Goal: Task Accomplishment & Management: Manage account settings

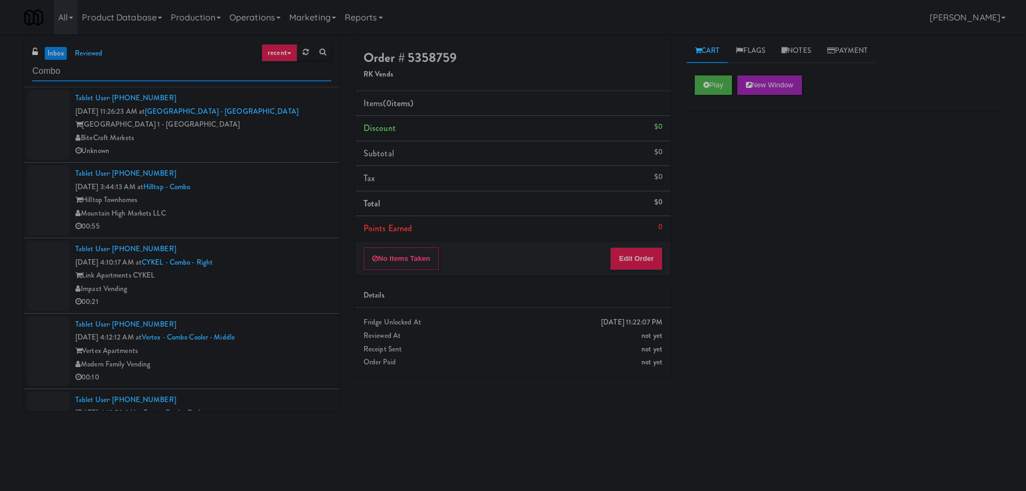
click at [103, 69] on input "Combo" at bounding box center [181, 71] width 299 height 20
click at [64, 54] on link "inbox" at bounding box center [56, 53] width 22 height 13
click at [173, 69] on input "Combo" at bounding box center [181, 71] width 299 height 20
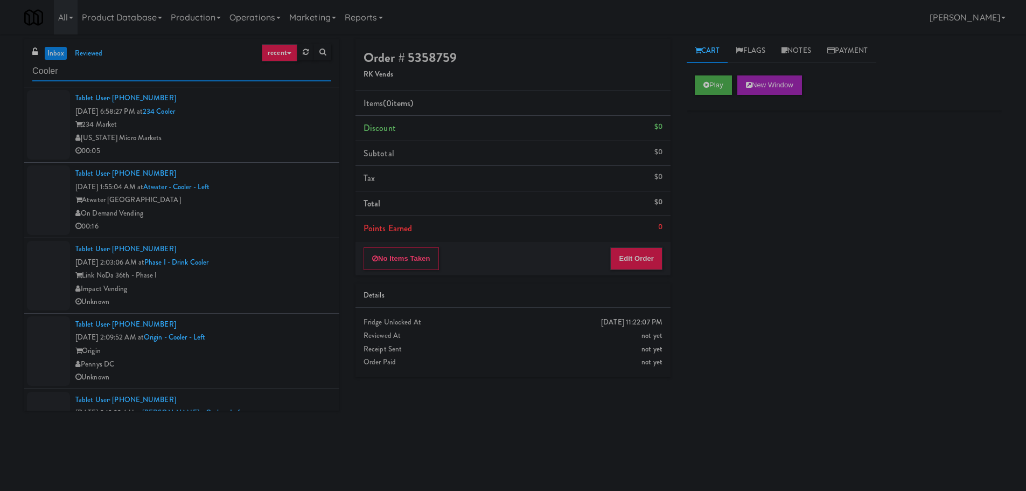
type input "Cooler"
click at [307, 134] on div "[US_STATE] Micro Markets" at bounding box center [203, 137] width 256 height 13
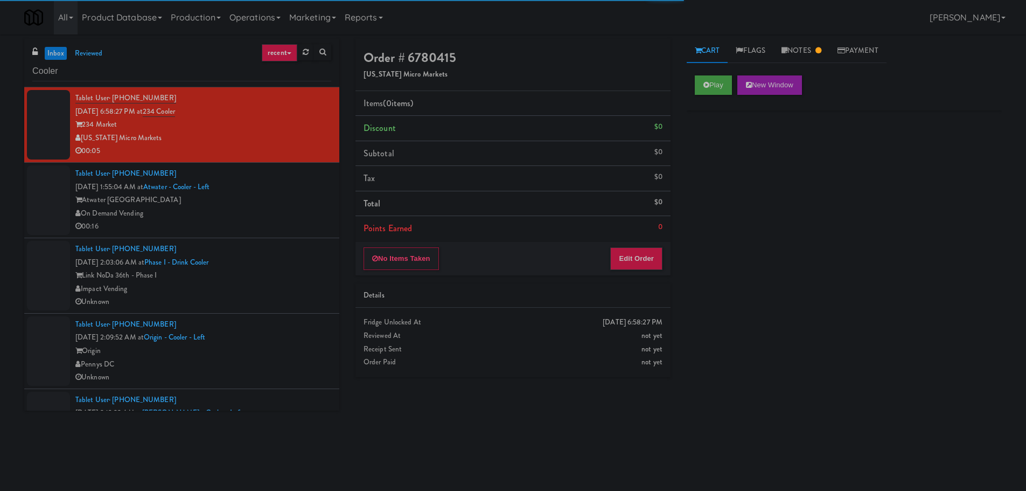
click at [274, 189] on div "Tablet User · (708) 298-2517 [DATE] 1:55:04 AM at [GEOGRAPHIC_DATA] - Left Atwa…" at bounding box center [203, 200] width 256 height 66
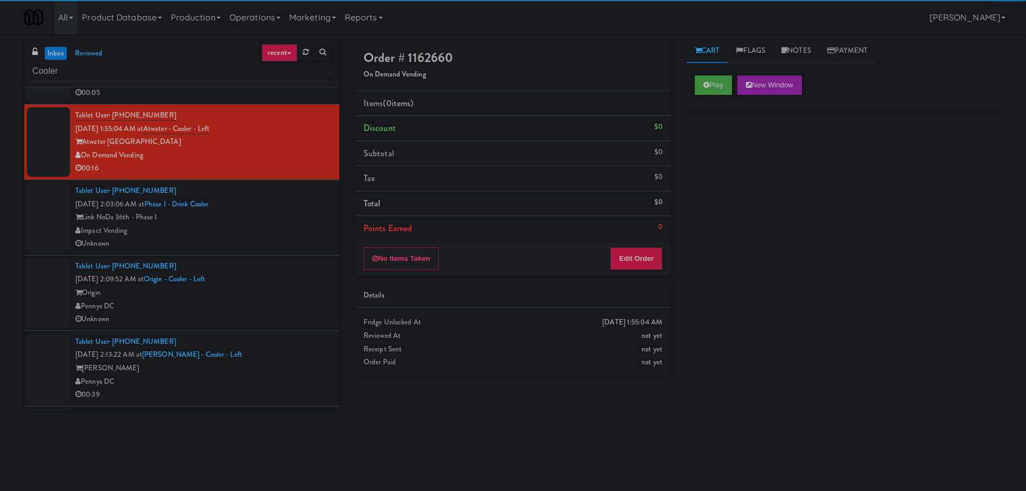
scroll to position [54, 0]
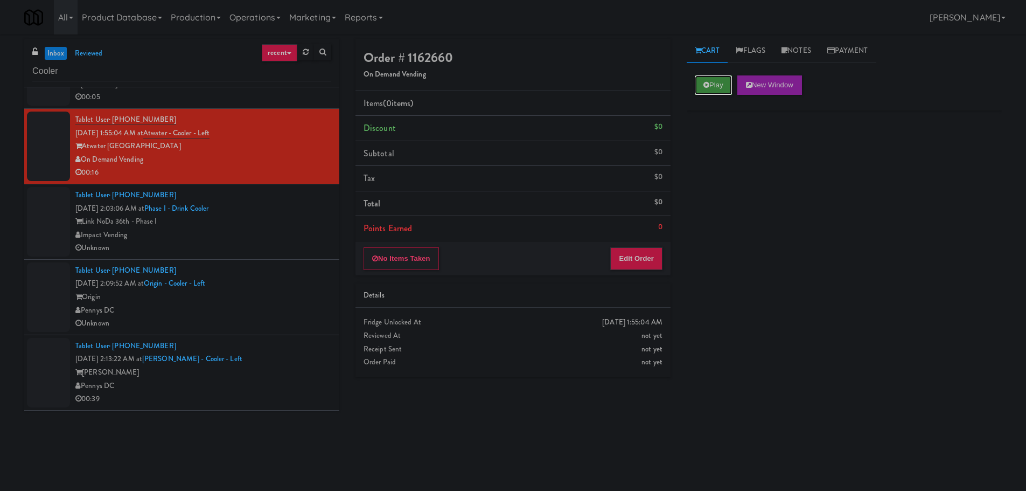
click at [716, 81] on button "Play" at bounding box center [713, 84] width 37 height 19
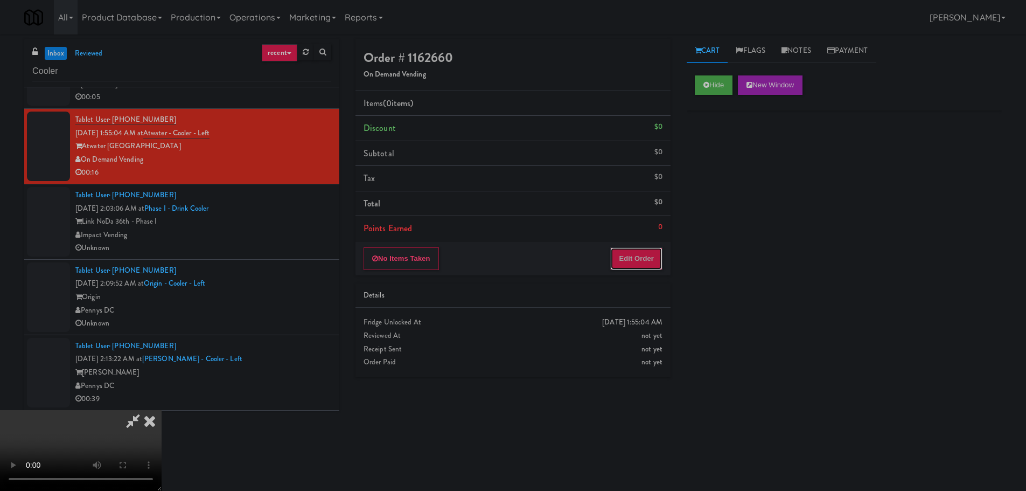
click at [628, 253] on button "Edit Order" at bounding box center [636, 258] width 52 height 23
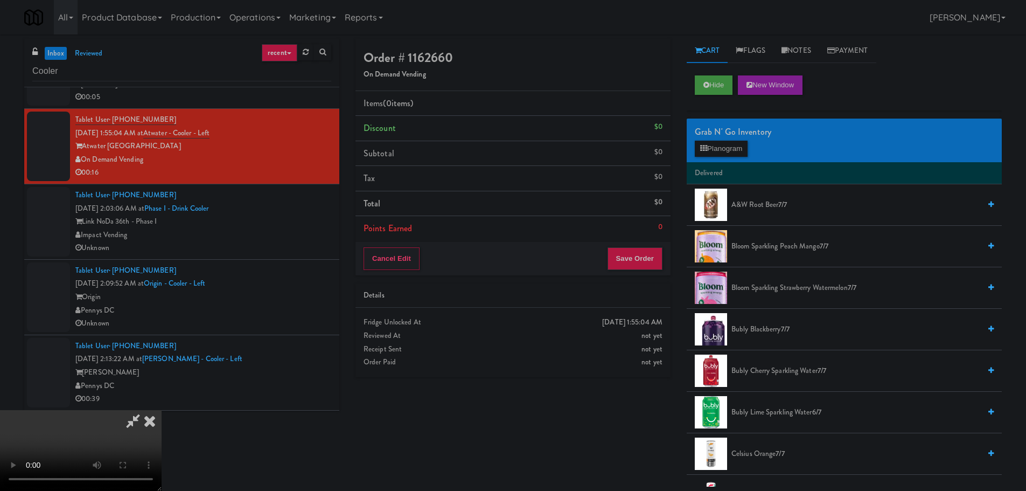
click at [162, 410] on video at bounding box center [81, 450] width 162 height 81
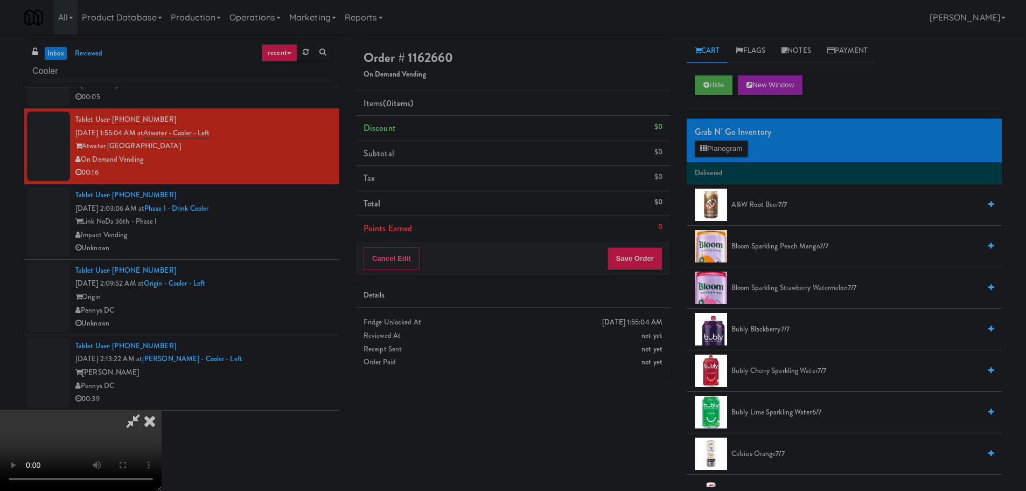
click at [726, 158] on div "Grab N' Go Inventory Planogram" at bounding box center [844, 140] width 315 height 44
click at [726, 150] on button "Planogram" at bounding box center [721, 149] width 53 height 16
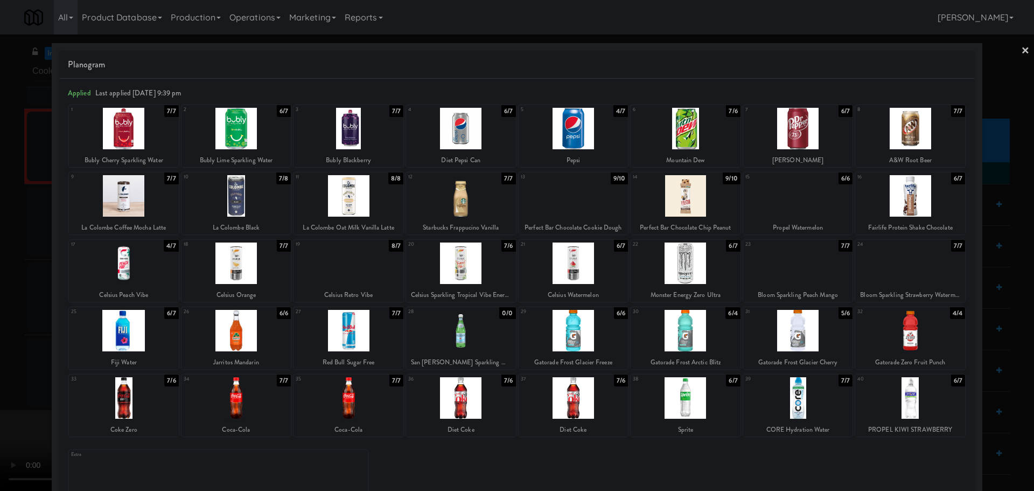
click at [0, 267] on div at bounding box center [517, 245] width 1034 height 491
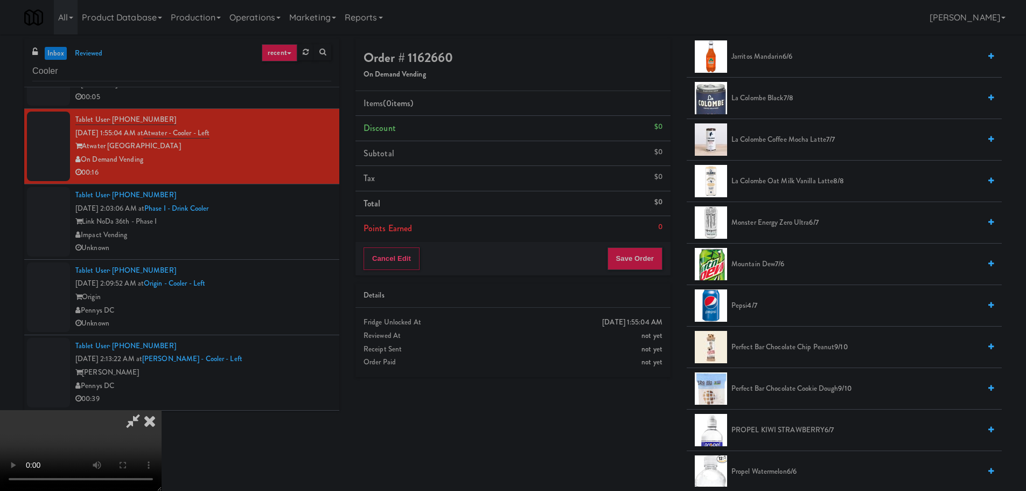
scroll to position [1440, 0]
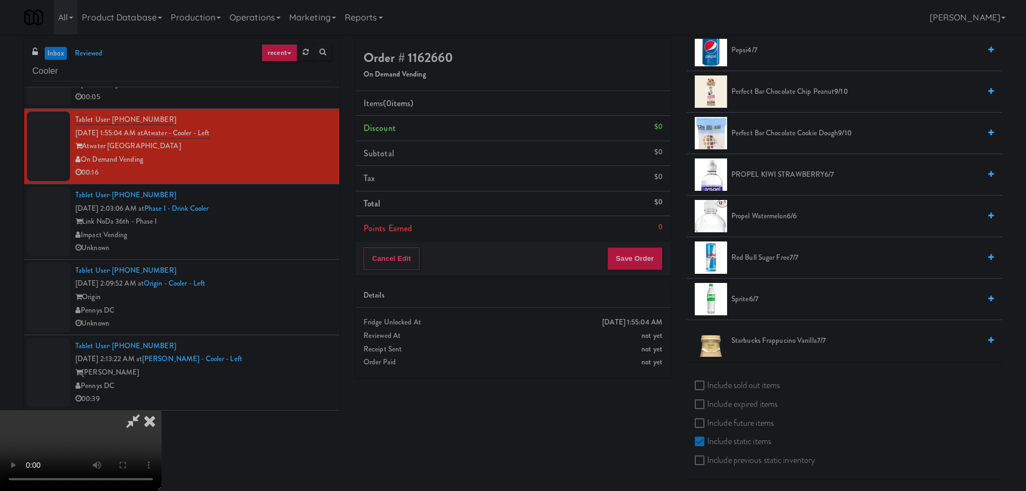
click at [742, 452] on label "Include previous static inventory" at bounding box center [755, 460] width 120 height 16
click at [707, 456] on input "Include previous static inventory" at bounding box center [701, 460] width 12 height 9
checkbox input "true"
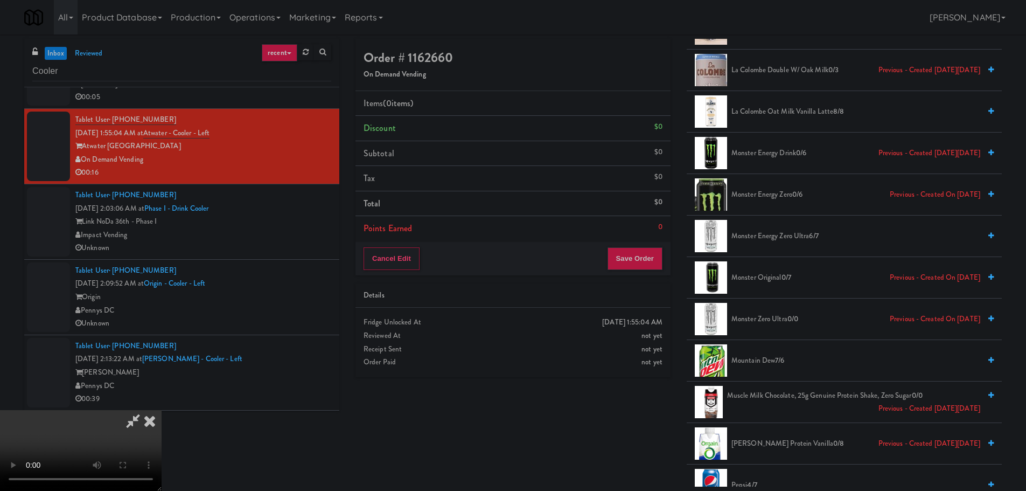
scroll to position [2194, 0]
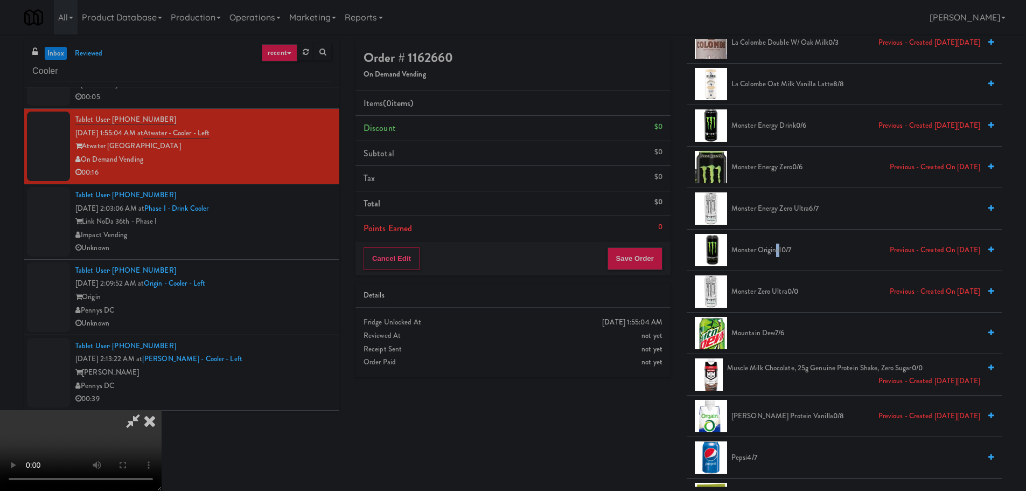
click at [778, 250] on span "Monster Original 0/7 Previous - Created on [DATE]" at bounding box center [855, 249] width 249 height 13
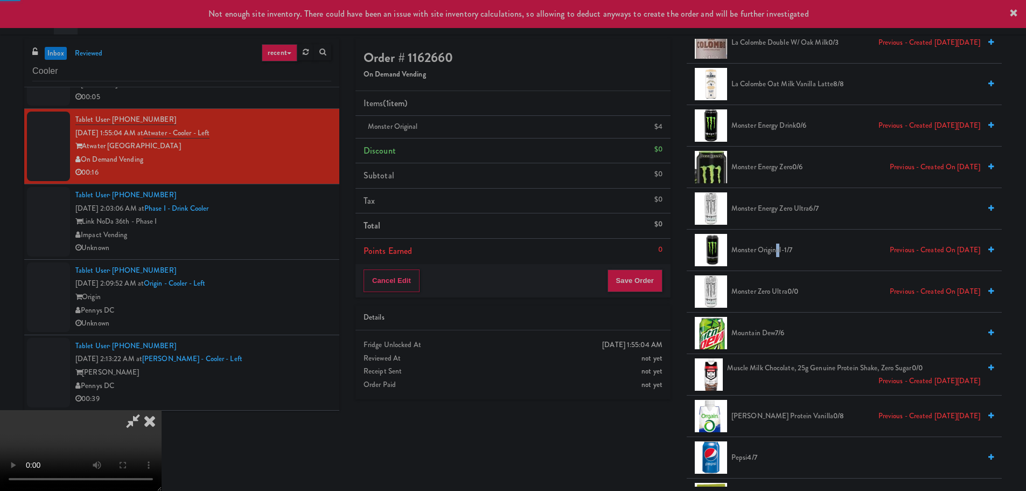
click at [162, 410] on video at bounding box center [81, 450] width 162 height 81
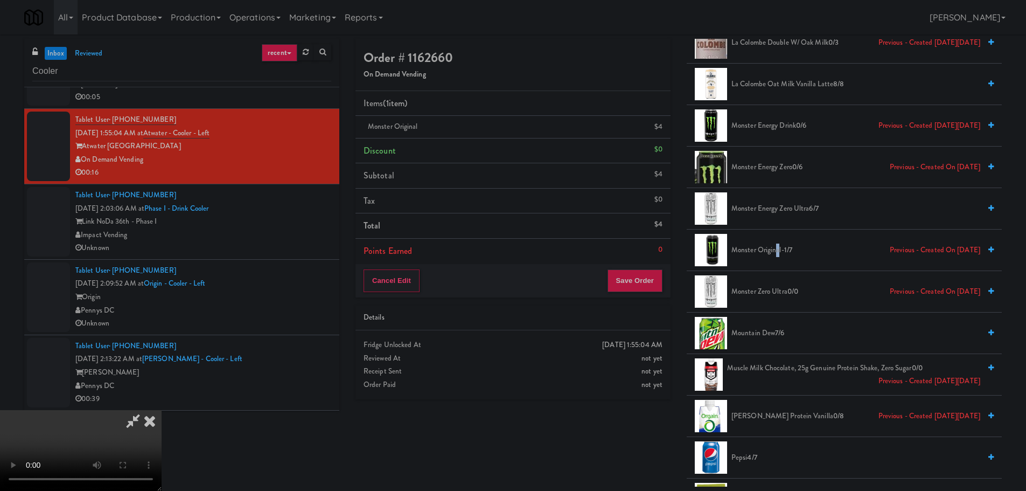
click at [162, 410] on video at bounding box center [81, 450] width 162 height 81
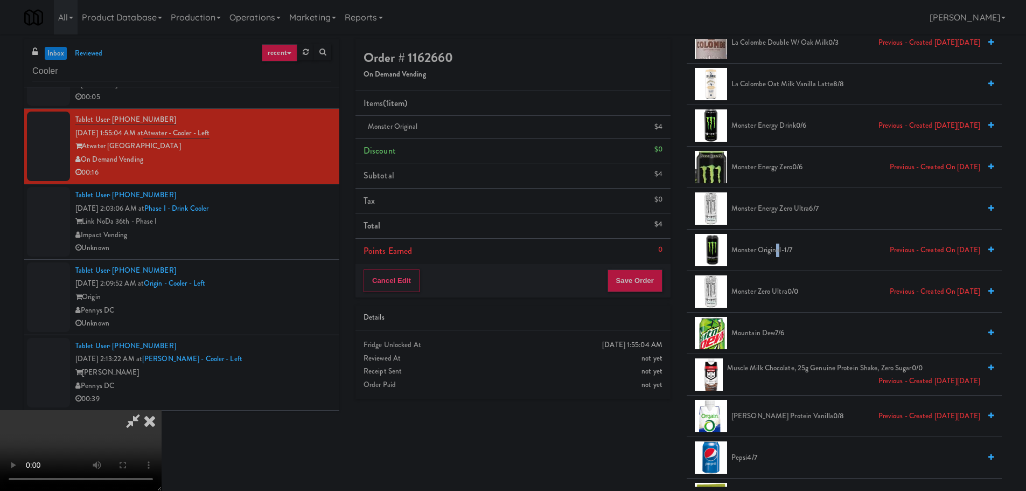
click at [162, 410] on video at bounding box center [81, 450] width 162 height 81
drag, startPoint x: 501, startPoint y: 246, endPoint x: 479, endPoint y: 255, distance: 23.2
click at [162, 410] on video at bounding box center [81, 450] width 162 height 81
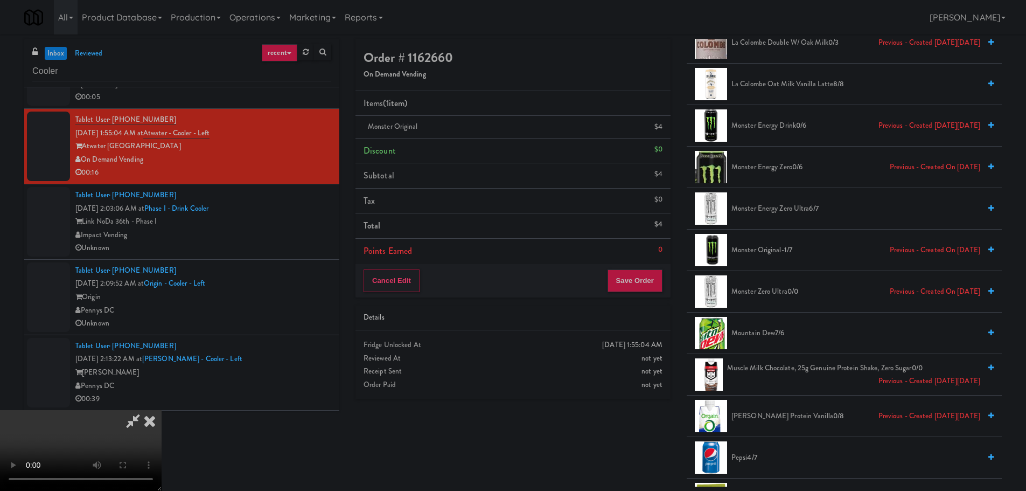
click at [162, 410] on icon at bounding box center [150, 421] width 24 height 22
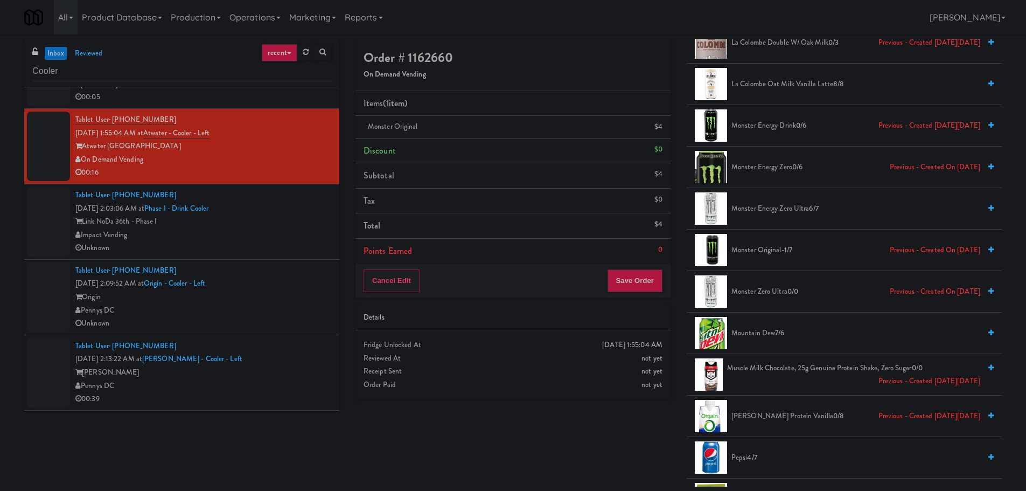
click at [317, 224] on div "Link NoDa 36th - Phase I" at bounding box center [203, 221] width 256 height 13
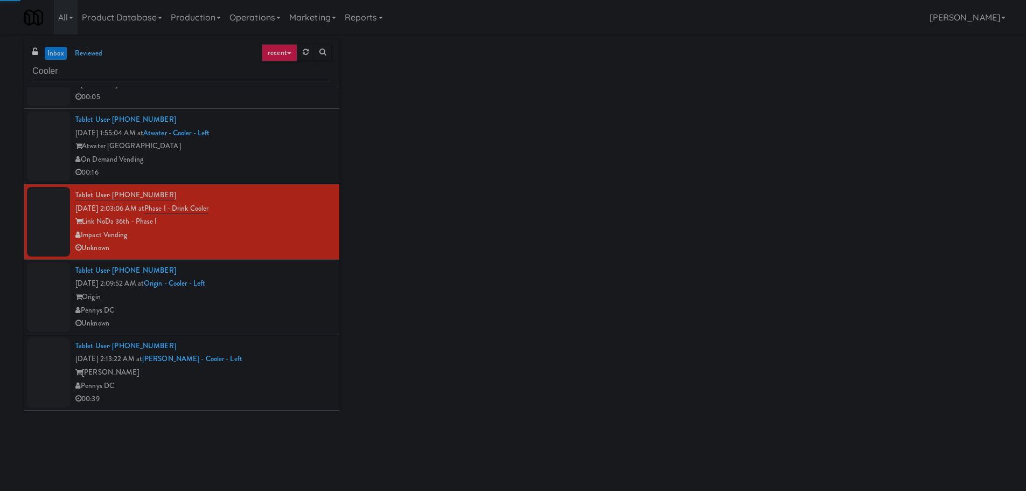
click at [291, 288] on div "Tablet User · (206) 280-2420 [DATE] 2:09:52 AM at Origin - Cooler - Left Origin…" at bounding box center [203, 297] width 256 height 66
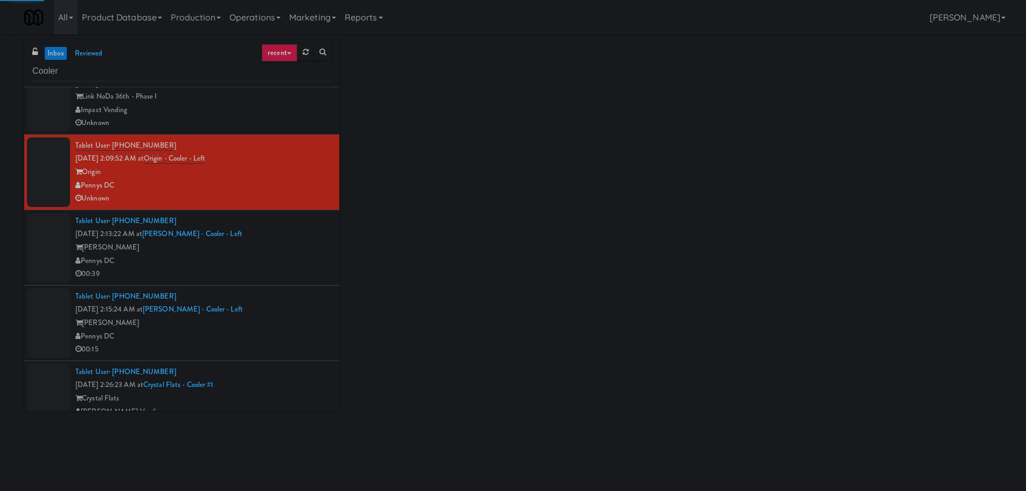
scroll to position [215, 0]
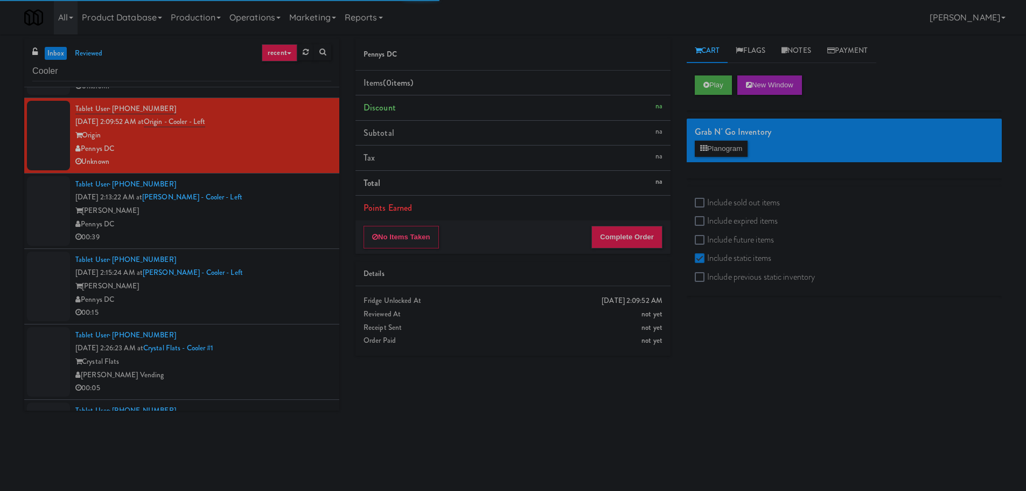
click at [291, 210] on div "[PERSON_NAME]" at bounding box center [203, 210] width 256 height 13
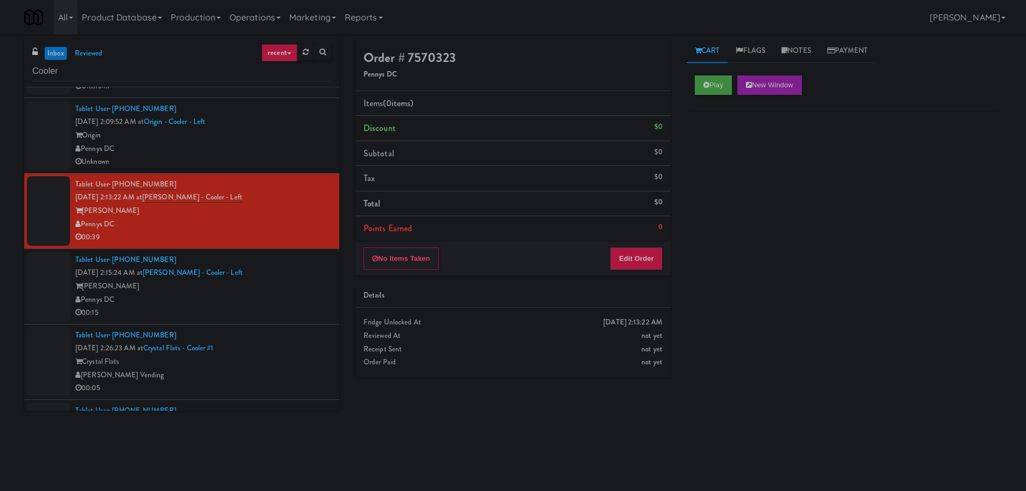
click at [264, 296] on div "Pennys DC" at bounding box center [203, 299] width 256 height 13
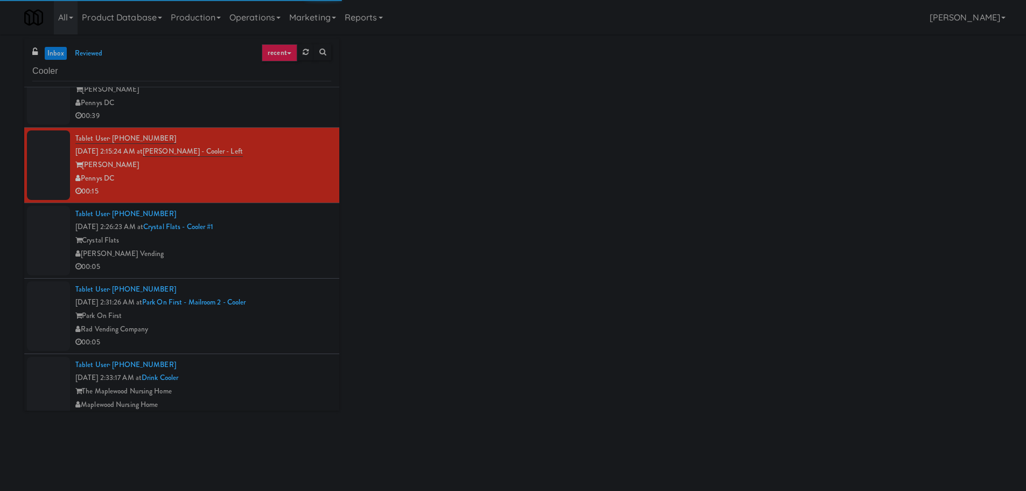
scroll to position [377, 0]
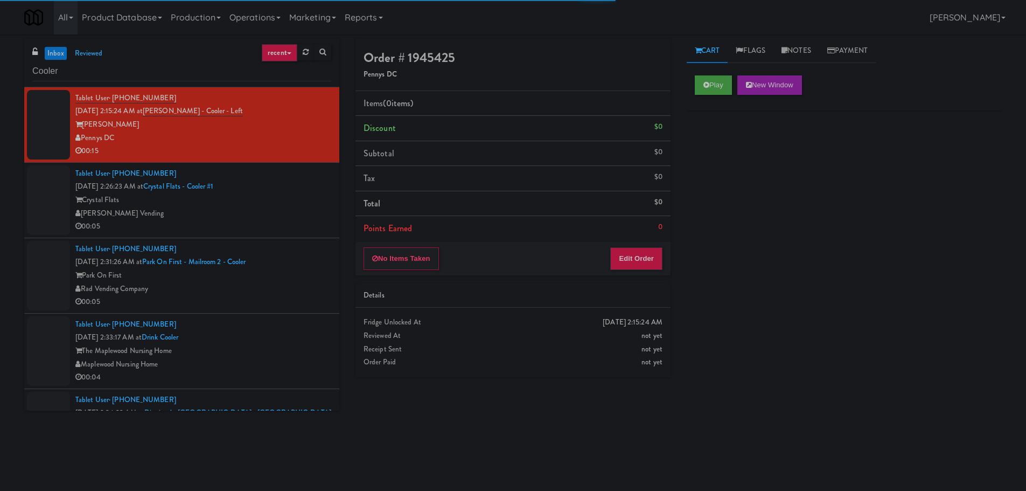
click at [277, 194] on div "Crystal Flats" at bounding box center [203, 199] width 256 height 13
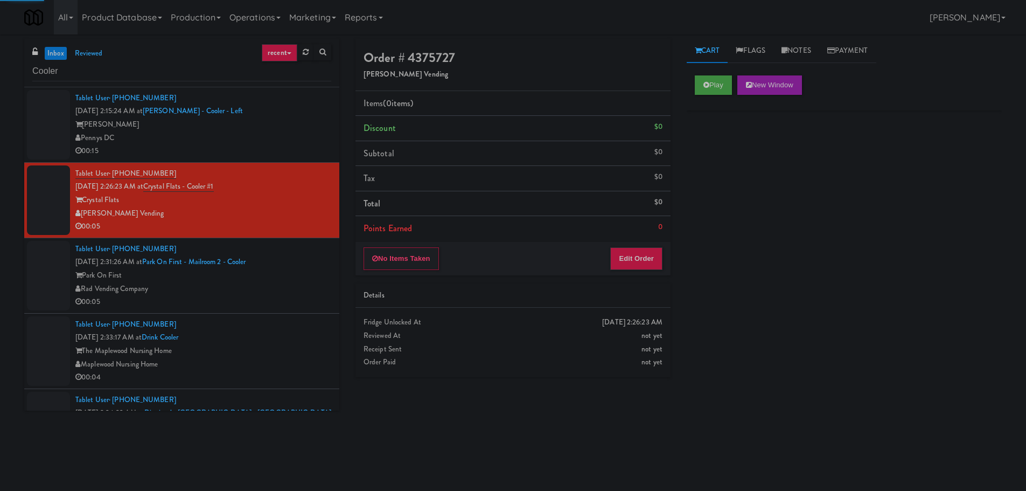
click at [689, 76] on div "Play New Window" at bounding box center [844, 88] width 315 height 43
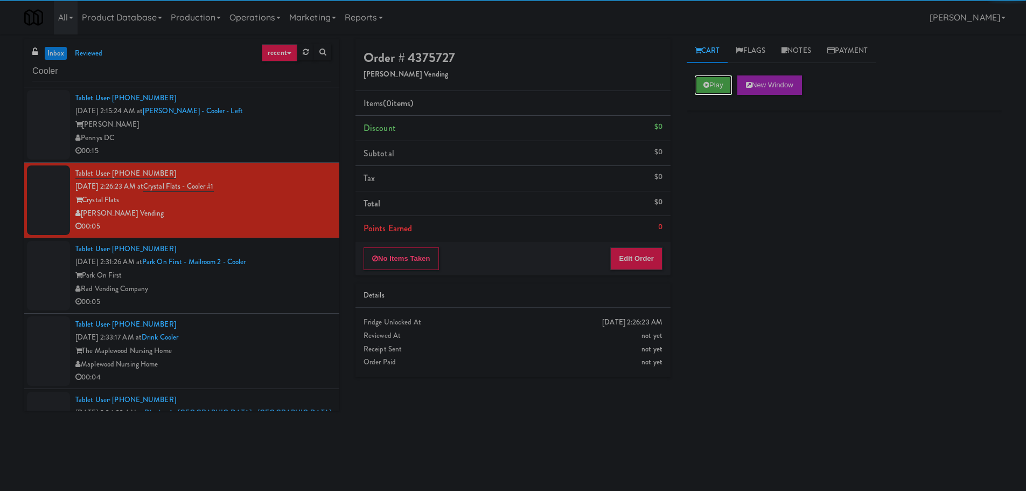
click at [704, 89] on button "Play" at bounding box center [713, 84] width 37 height 19
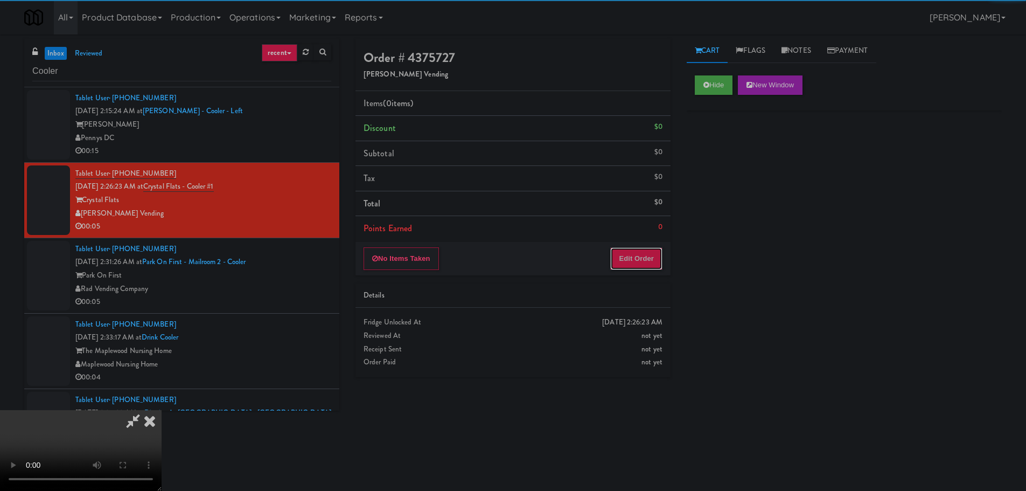
click at [638, 260] on button "Edit Order" at bounding box center [636, 258] width 52 height 23
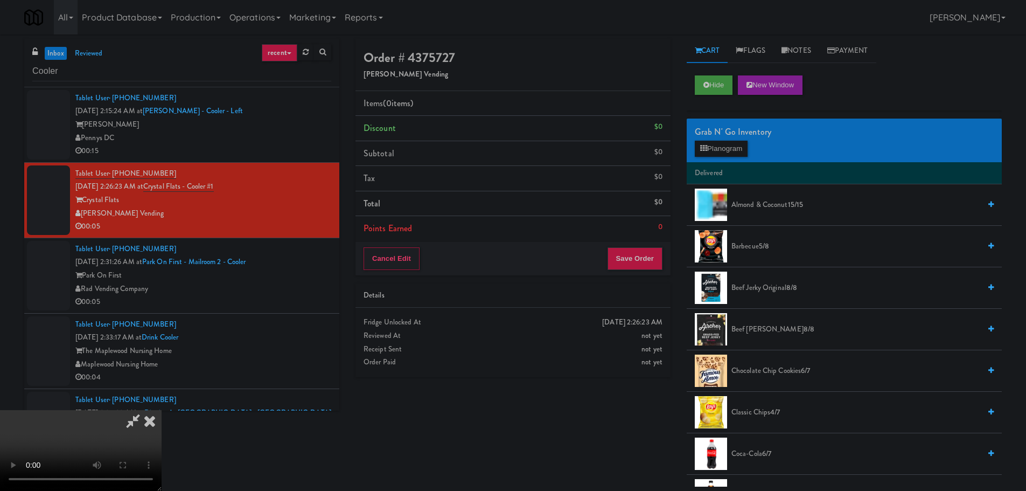
click at [162, 410] on video at bounding box center [81, 450] width 162 height 81
drag, startPoint x: 469, startPoint y: 294, endPoint x: 560, endPoint y: 269, distance: 94.3
click at [162, 410] on video at bounding box center [81, 450] width 162 height 81
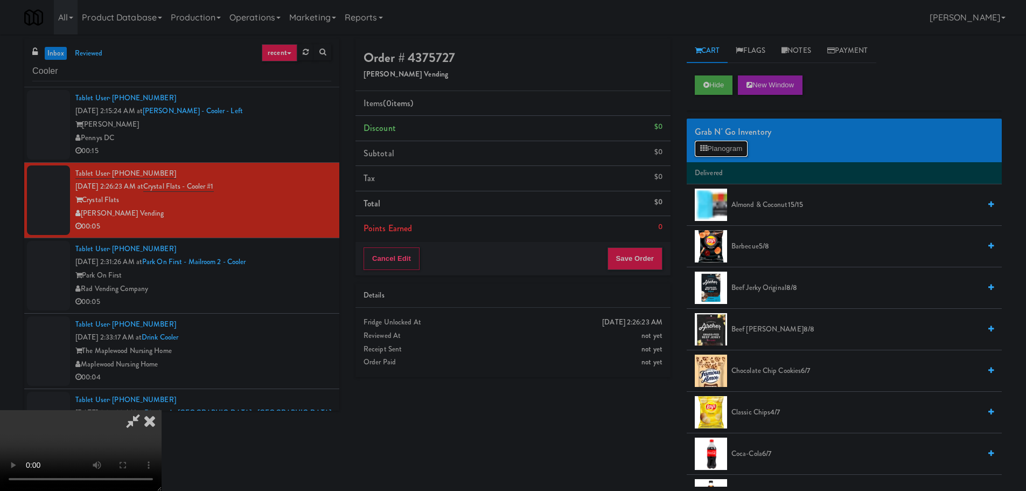
click at [720, 150] on button "Planogram" at bounding box center [721, 149] width 53 height 16
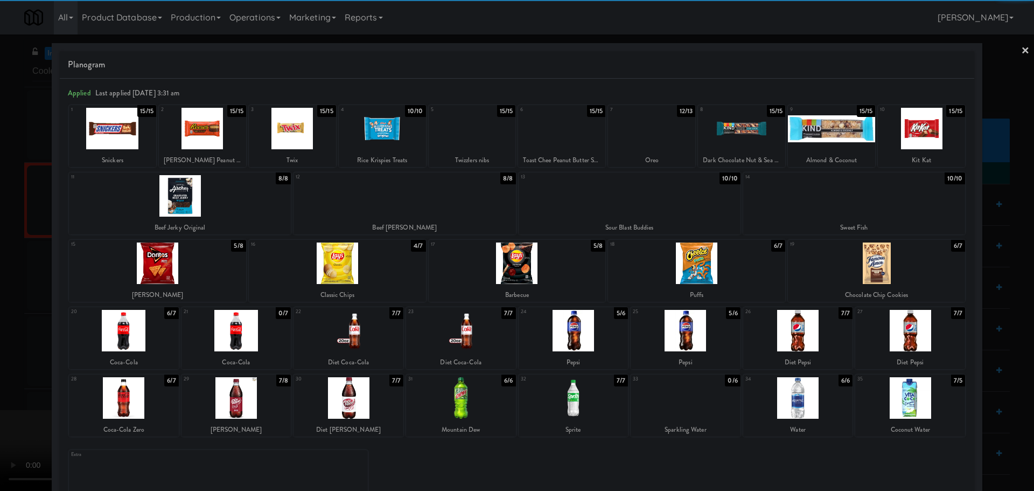
click at [792, 396] on div at bounding box center [798, 397] width 110 height 41
click at [0, 319] on div at bounding box center [517, 245] width 1034 height 491
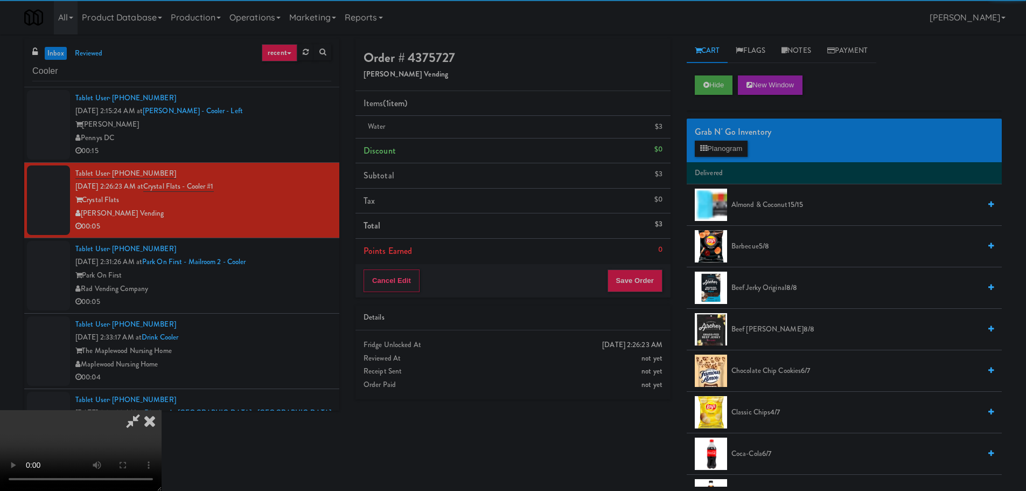
drag, startPoint x: 344, startPoint y: 238, endPoint x: 361, endPoint y: 239, distance: 17.8
click at [162, 410] on video at bounding box center [81, 450] width 162 height 81
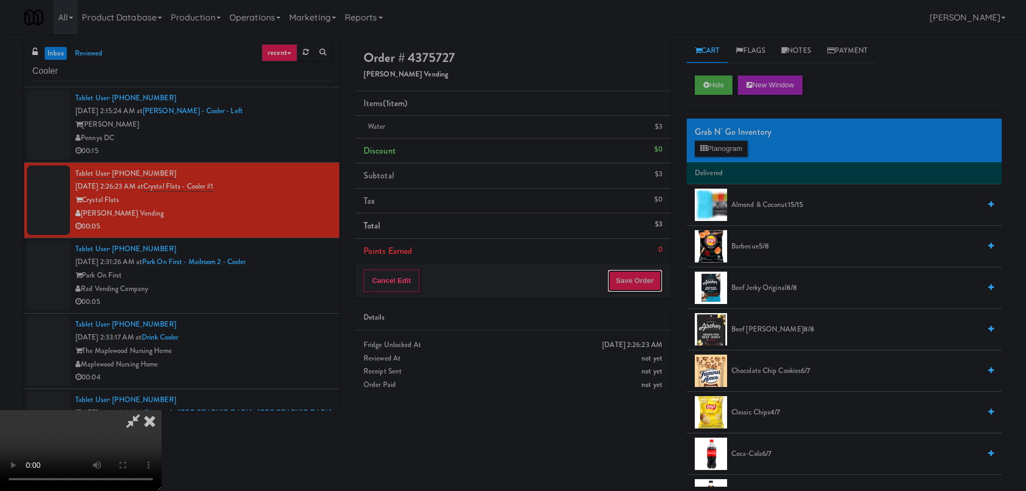
click at [641, 278] on button "Save Order" at bounding box center [634, 280] width 55 height 23
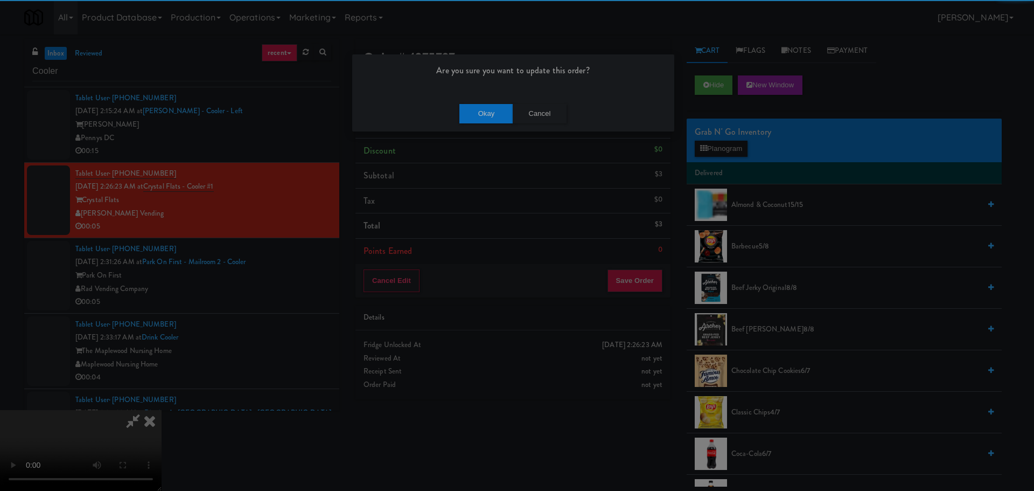
click at [485, 100] on div "Okay Cancel" at bounding box center [513, 113] width 322 height 36
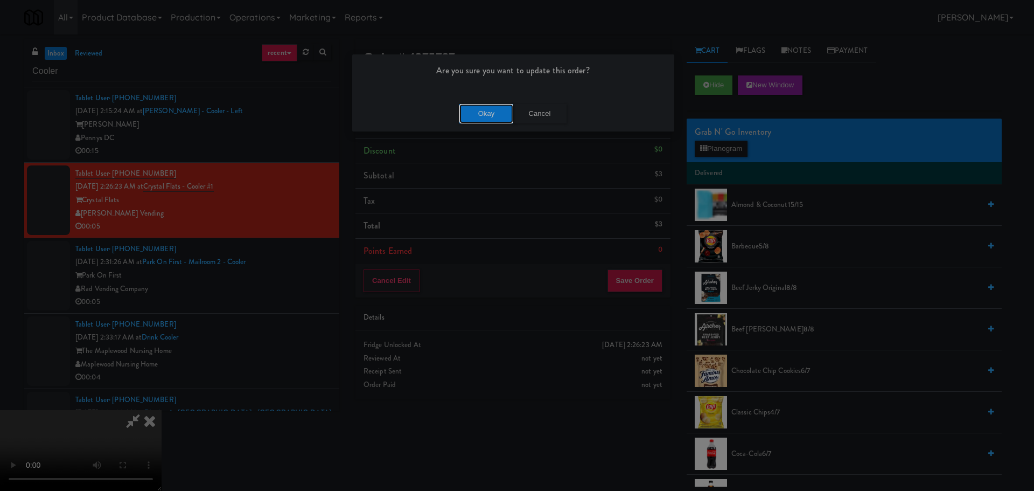
click at [487, 116] on button "Okay" at bounding box center [486, 113] width 54 height 19
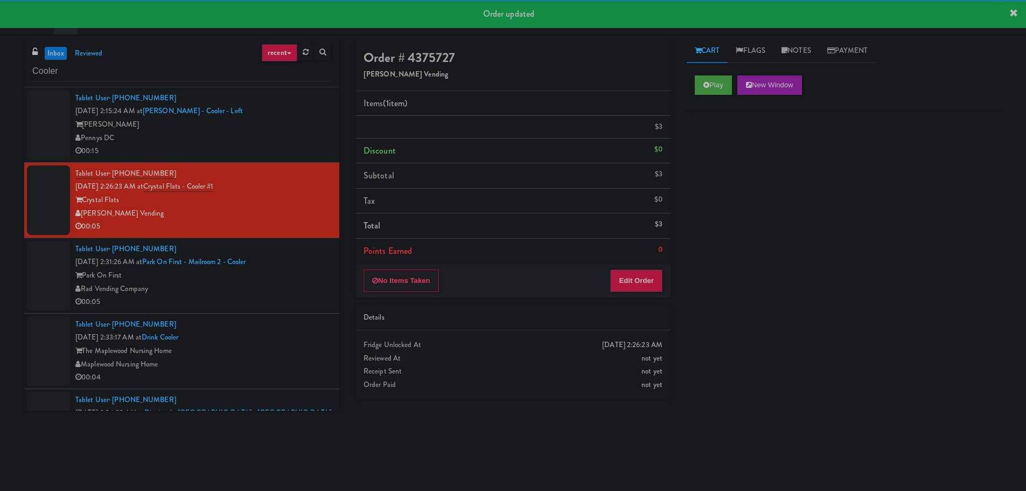
click at [292, 279] on div "Park On First" at bounding box center [203, 275] width 256 height 13
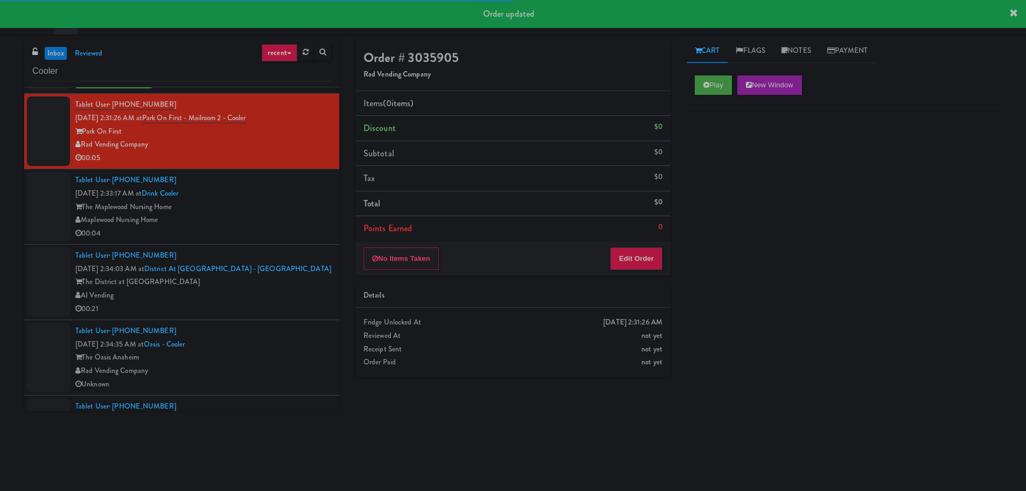
scroll to position [538, 0]
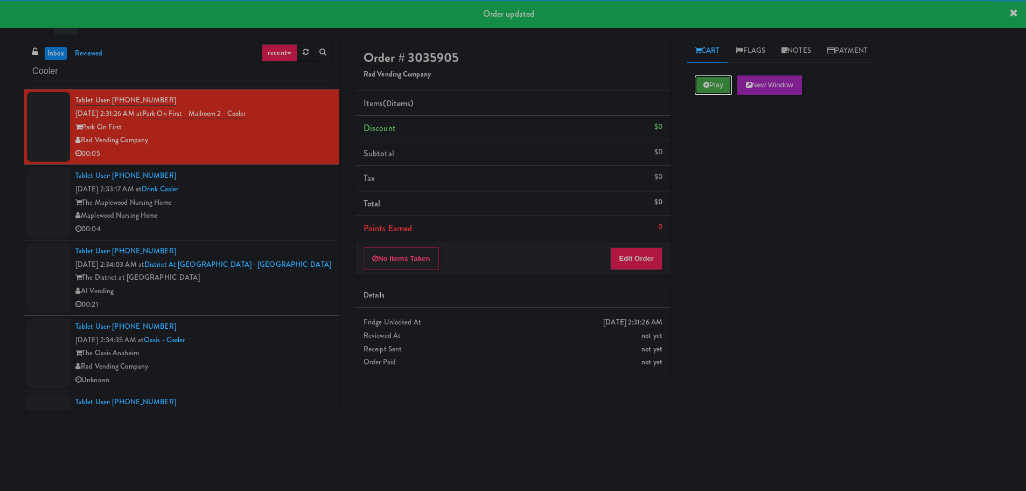
click at [723, 79] on button "Play" at bounding box center [713, 84] width 37 height 19
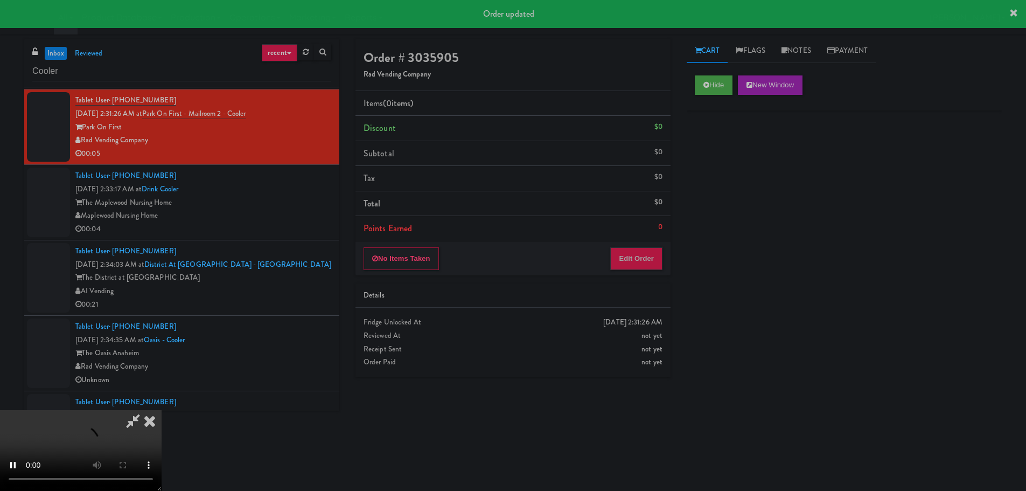
drag, startPoint x: 641, startPoint y: 246, endPoint x: 638, endPoint y: 261, distance: 15.8
click at [639, 252] on div "No Items Taken Edit Order" at bounding box center [512, 258] width 315 height 33
click at [638, 261] on button "Edit Order" at bounding box center [636, 258] width 52 height 23
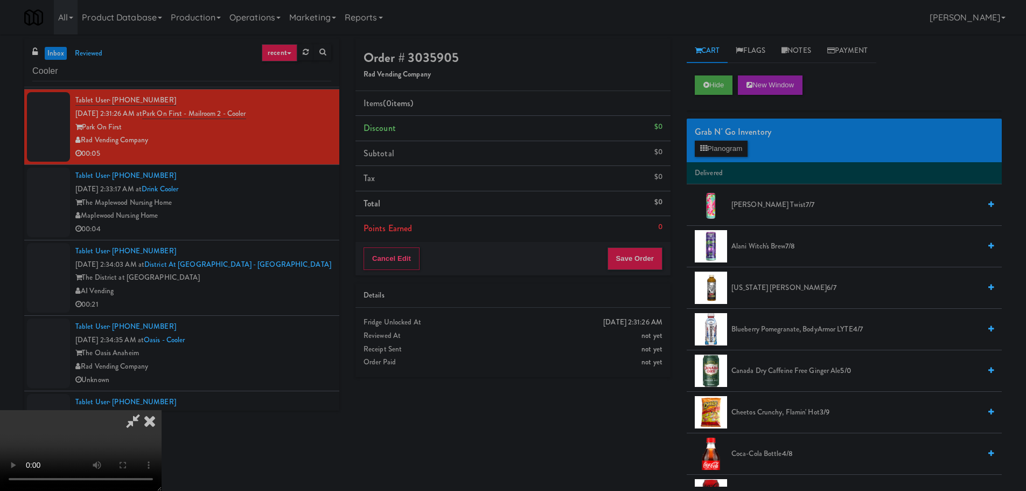
drag, startPoint x: 456, startPoint y: 284, endPoint x: 464, endPoint y: 286, distance: 7.8
click at [162, 410] on video at bounding box center [81, 450] width 162 height 81
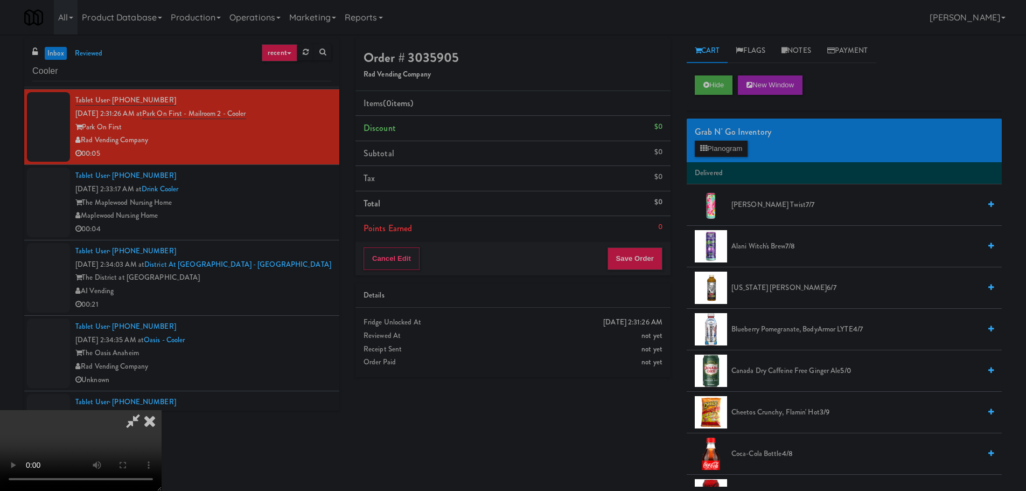
click at [162, 410] on video at bounding box center [81, 450] width 162 height 81
click at [744, 148] on button "Planogram" at bounding box center [721, 149] width 53 height 16
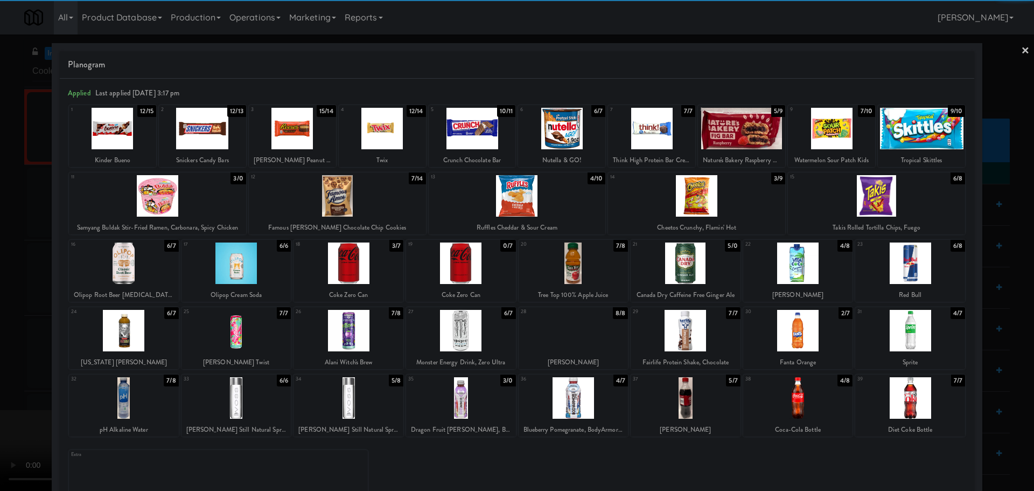
click at [287, 136] on div at bounding box center [292, 128] width 87 height 41
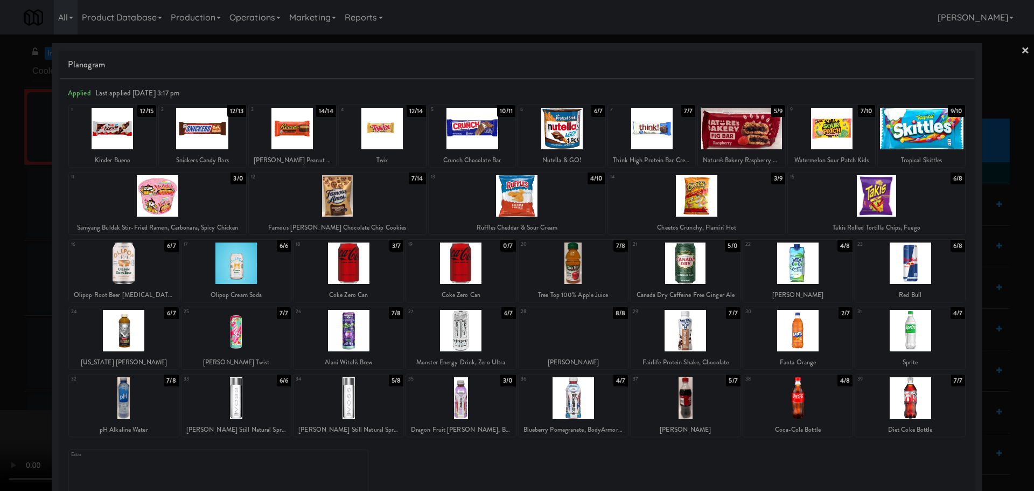
click at [1015, 48] on div "× Planogram Applied Last applied [DATE] 3:17 pm 1 12/15 Kinder Bueno 2 12/13 Sn…" at bounding box center [517, 245] width 1034 height 491
click at [1021, 47] on link "×" at bounding box center [1025, 50] width 9 height 33
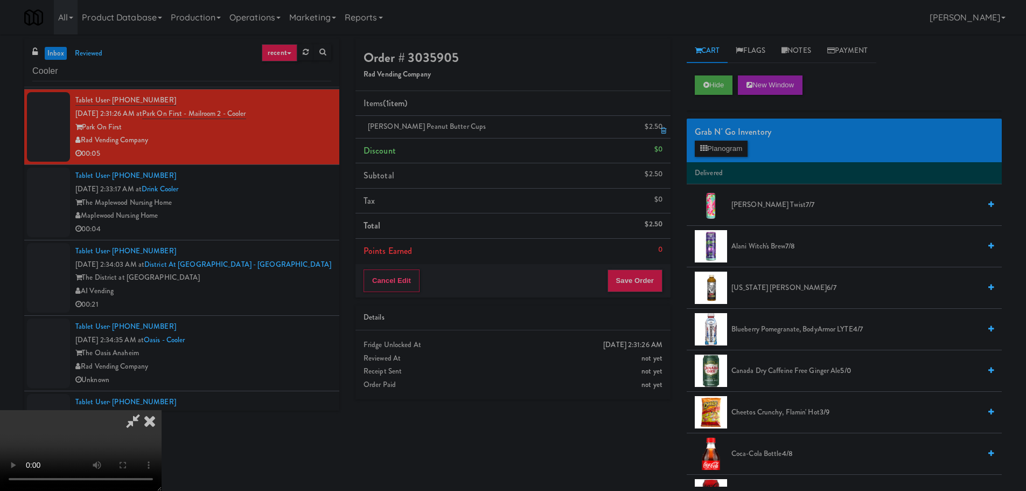
click at [661, 127] on icon at bounding box center [663, 130] width 5 height 7
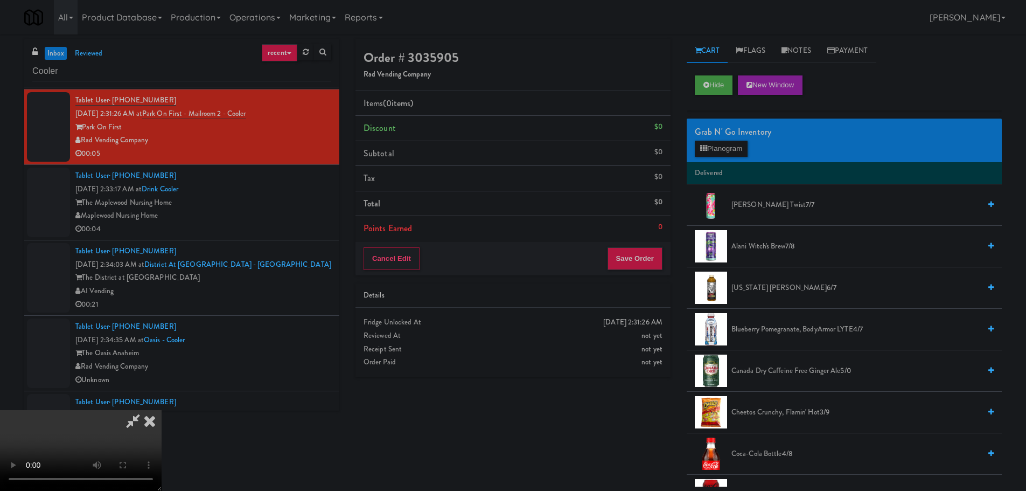
click at [162, 410] on video at bounding box center [81, 450] width 162 height 81
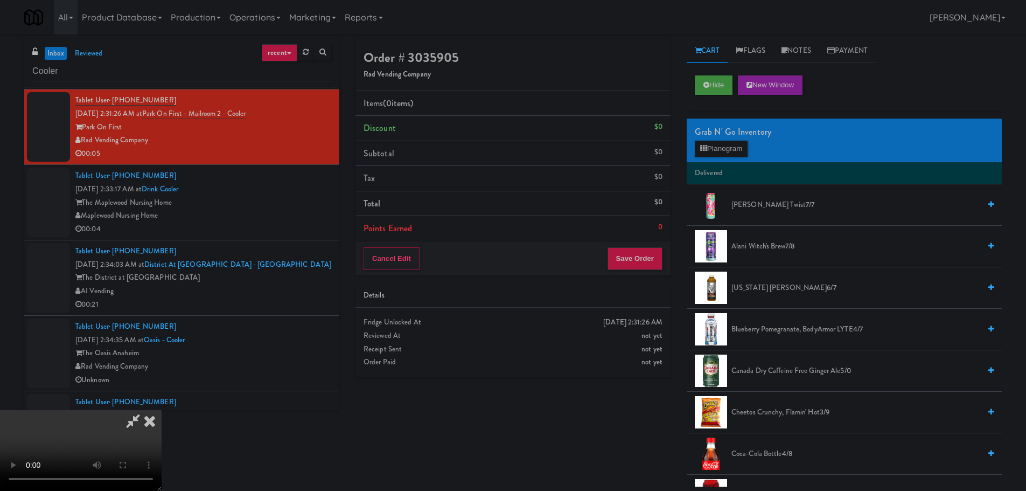
click at [162, 410] on video at bounding box center [81, 450] width 162 height 81
click at [719, 145] on button "Planogram" at bounding box center [721, 149] width 53 height 16
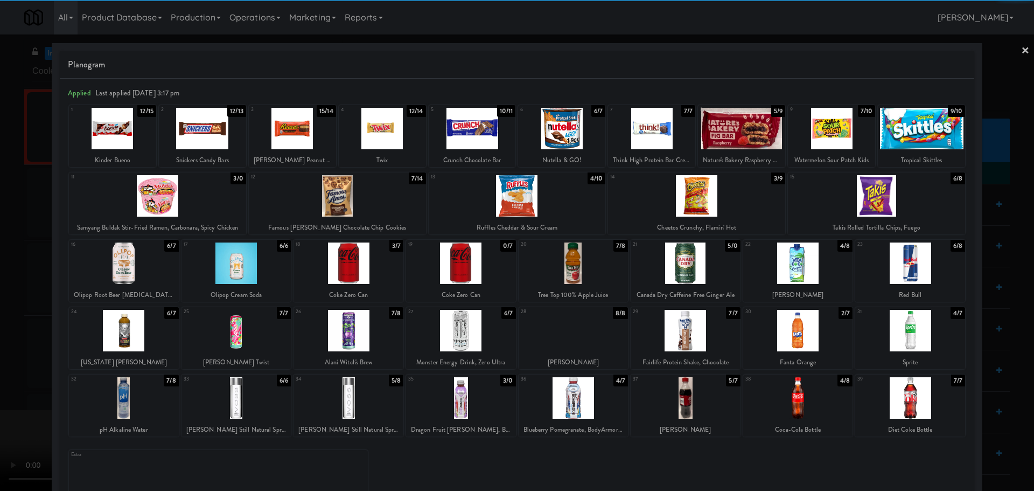
click at [379, 133] on div at bounding box center [382, 128] width 87 height 41
click at [825, 131] on div at bounding box center [831, 128] width 87 height 41
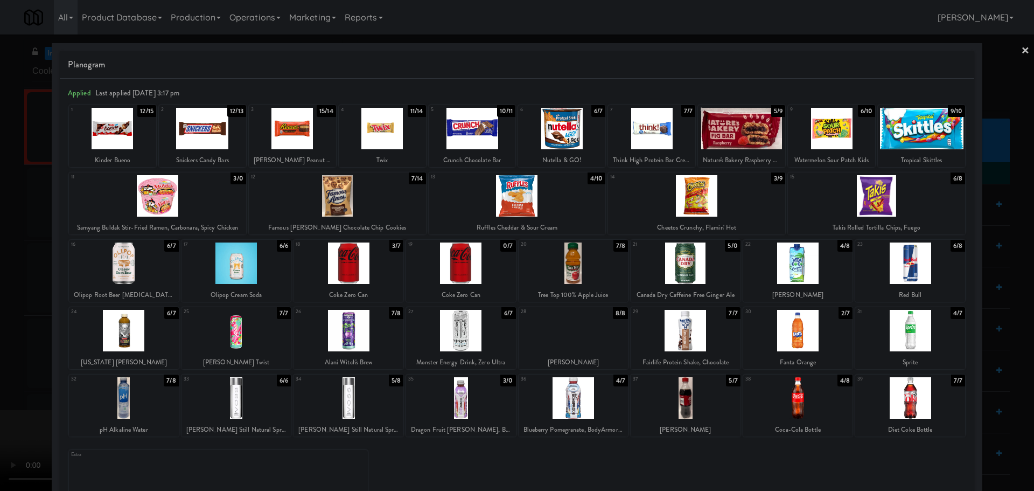
click at [0, 226] on div at bounding box center [517, 245] width 1034 height 491
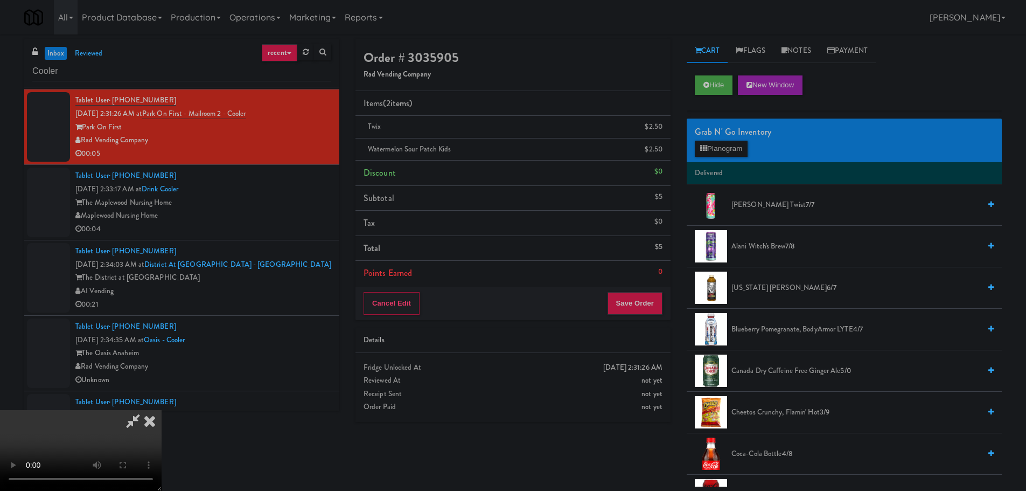
drag, startPoint x: 340, startPoint y: 231, endPoint x: 387, endPoint y: 240, distance: 47.7
click at [162, 410] on video at bounding box center [81, 450] width 162 height 81
click at [634, 309] on button "Save Order" at bounding box center [634, 303] width 55 height 23
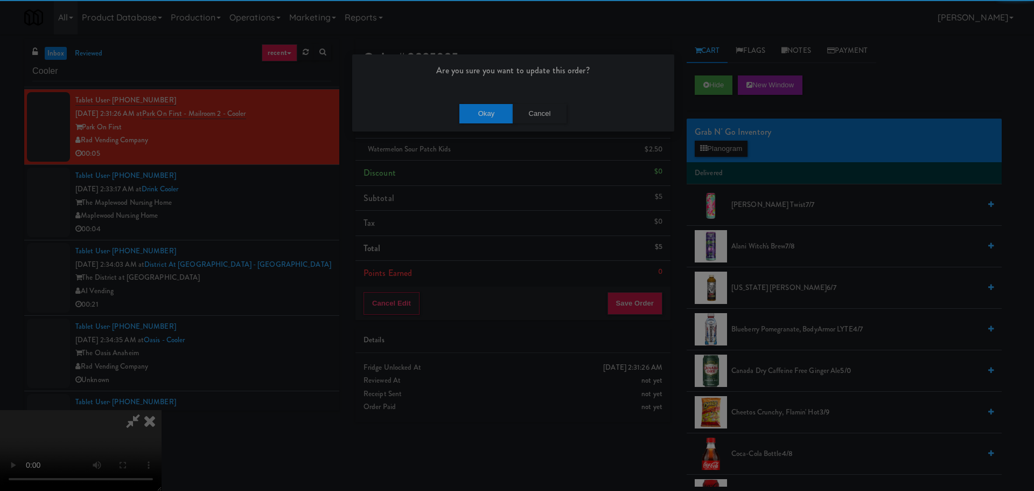
click at [465, 99] on div "Okay Cancel" at bounding box center [513, 113] width 322 height 36
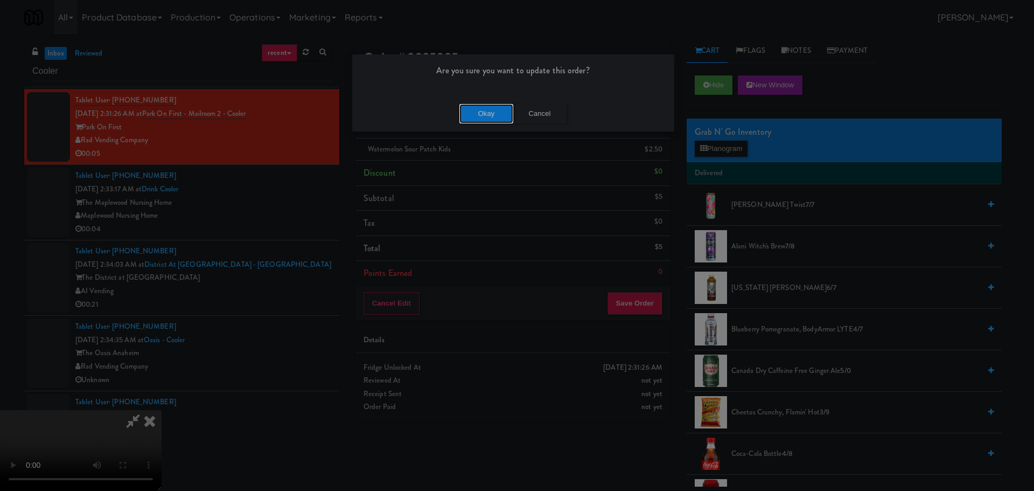
click at [480, 114] on button "Okay" at bounding box center [486, 113] width 54 height 19
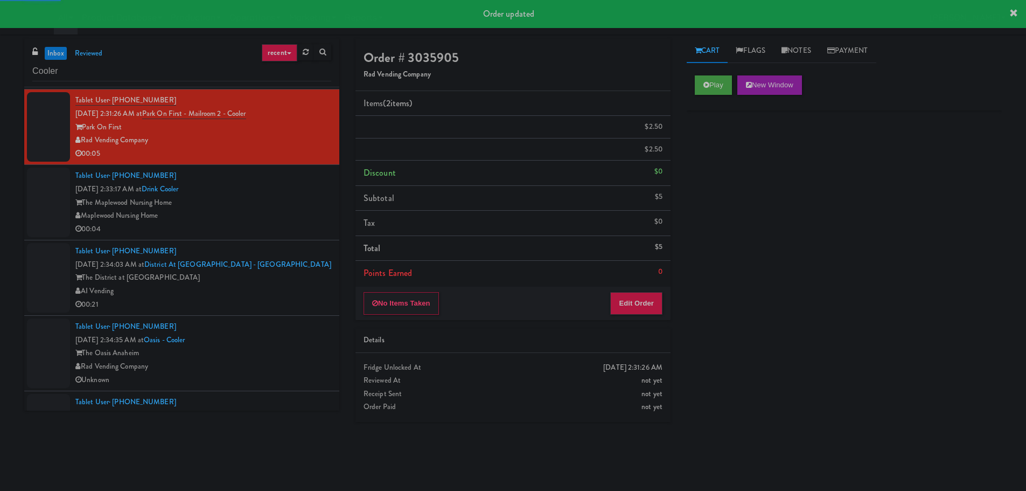
click at [305, 225] on div "00:04" at bounding box center [203, 228] width 256 height 13
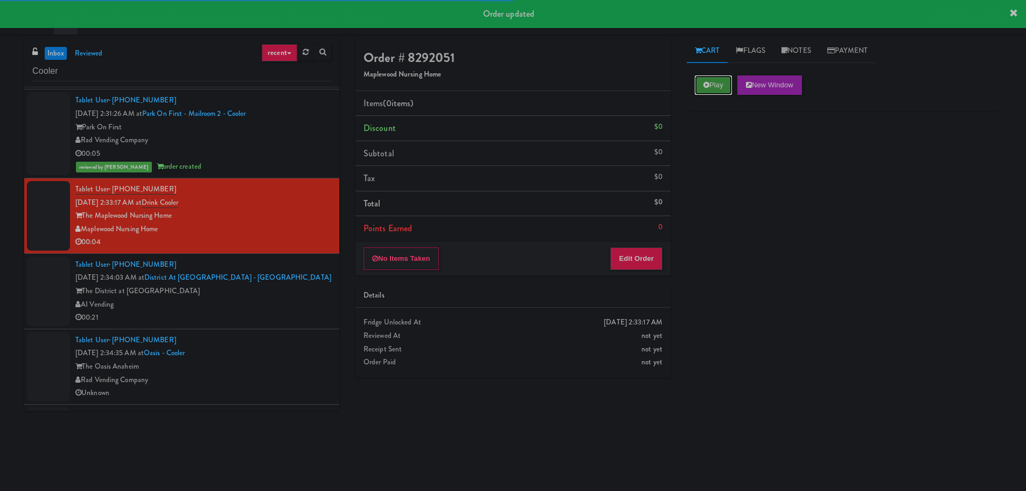
click at [712, 86] on button "Play" at bounding box center [713, 84] width 37 height 19
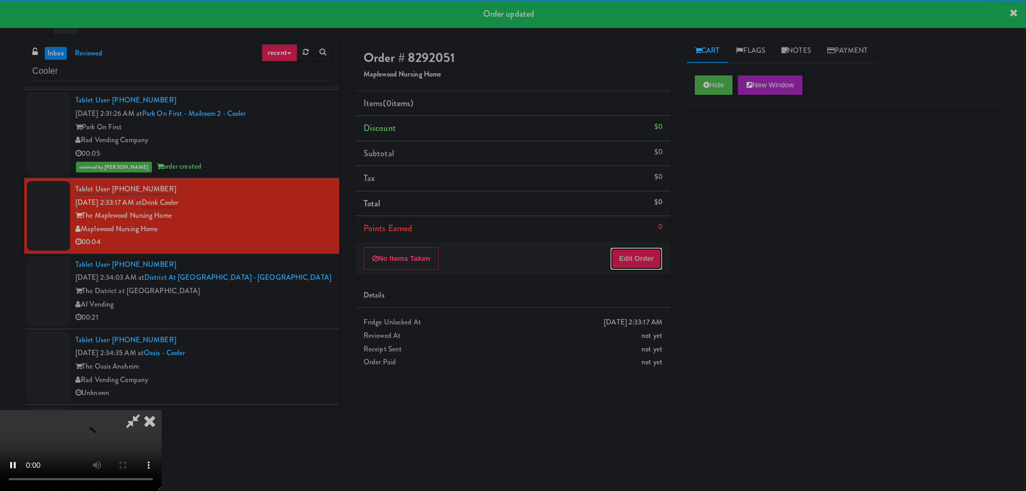
click at [634, 269] on button "Edit Order" at bounding box center [636, 258] width 52 height 23
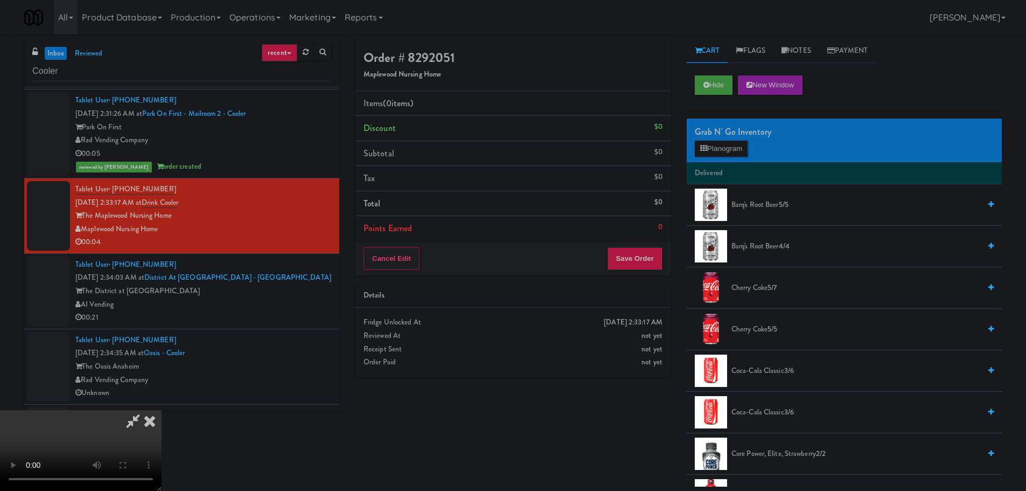
click at [162, 410] on video at bounding box center [81, 450] width 162 height 81
click at [716, 152] on button "Planogram" at bounding box center [721, 149] width 53 height 16
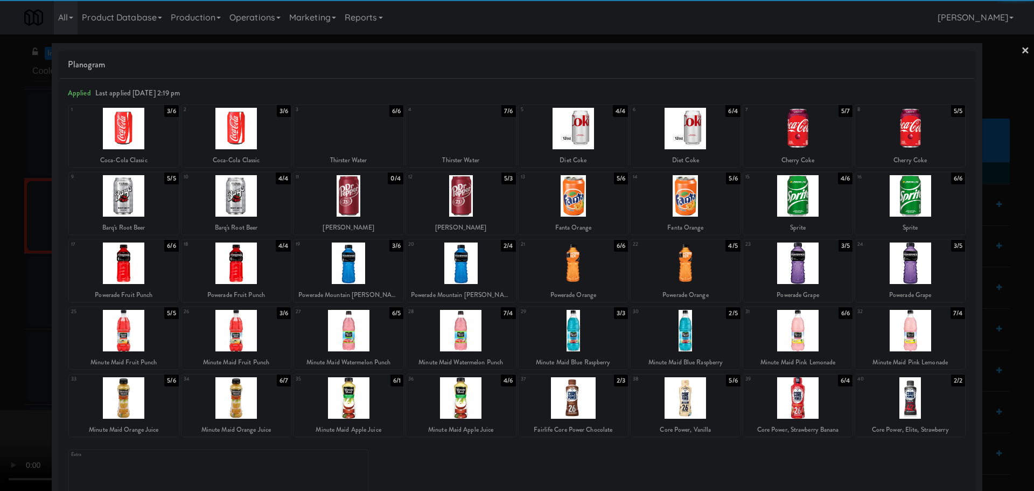
click at [699, 335] on div at bounding box center [686, 330] width 110 height 41
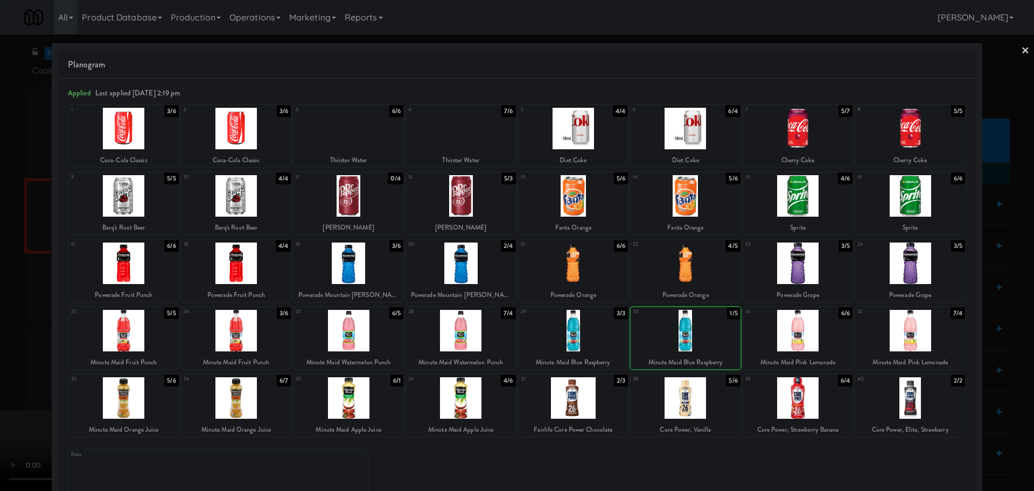
drag, startPoint x: 0, startPoint y: 361, endPoint x: 13, endPoint y: 361, distance: 13.5
click at [0, 362] on div at bounding box center [517, 245] width 1034 height 491
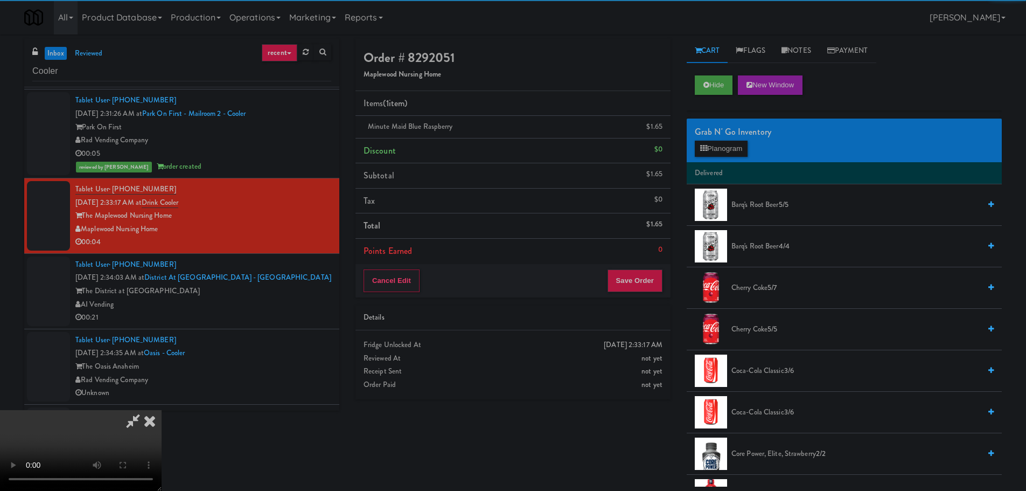
click at [162, 410] on video at bounding box center [81, 450] width 162 height 81
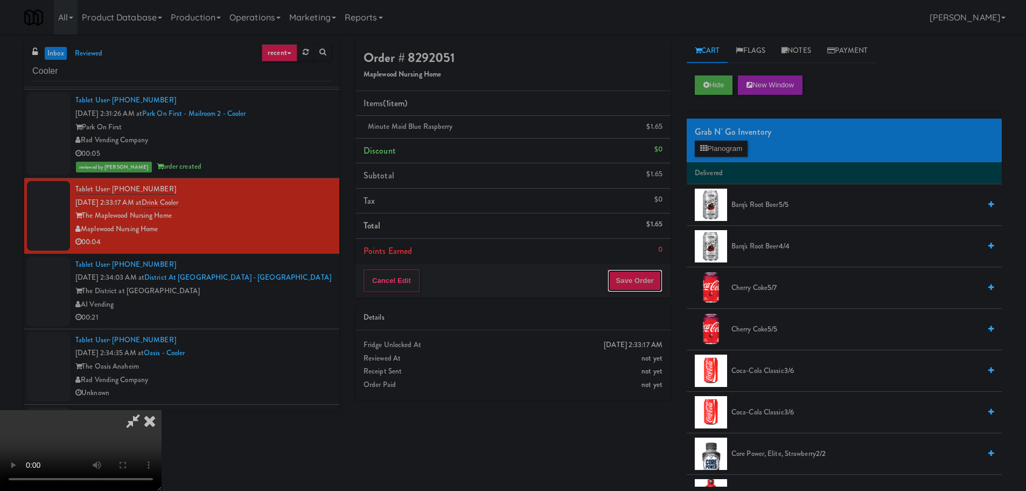
click at [636, 271] on button "Save Order" at bounding box center [634, 280] width 55 height 23
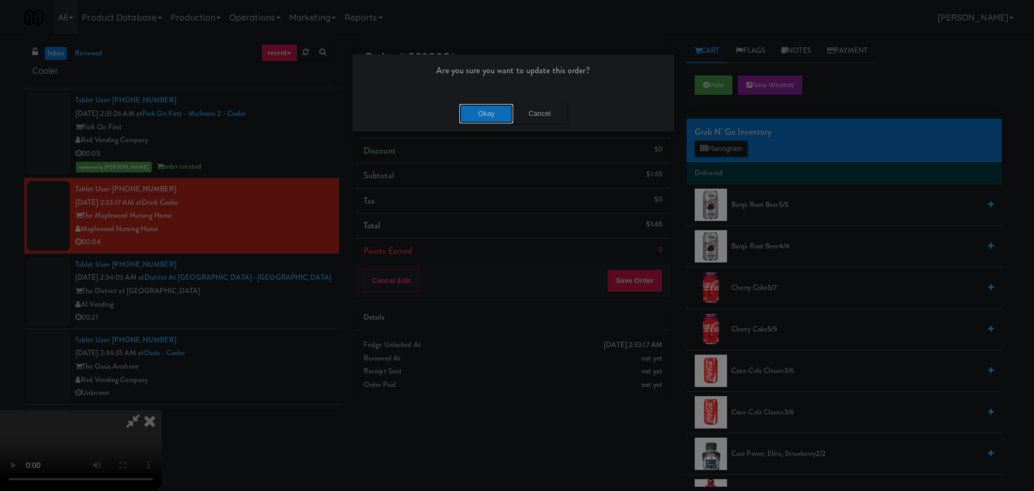
click at [481, 122] on button "Okay" at bounding box center [486, 113] width 54 height 19
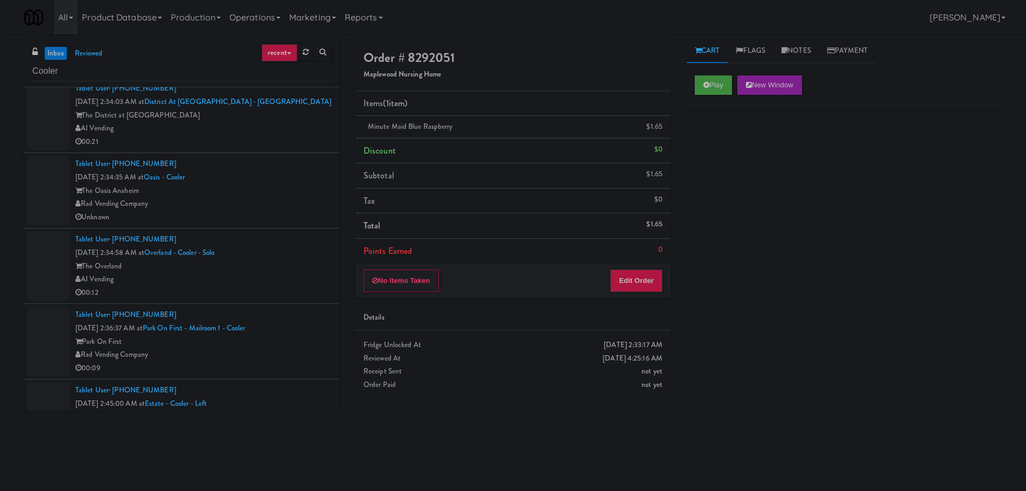
scroll to position [754, 0]
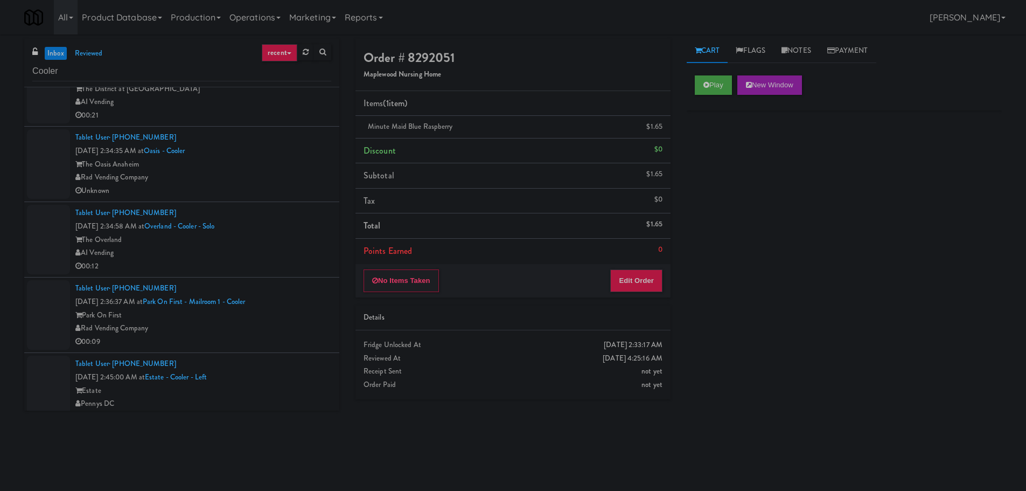
click at [271, 240] on div "The Overland" at bounding box center [203, 239] width 256 height 13
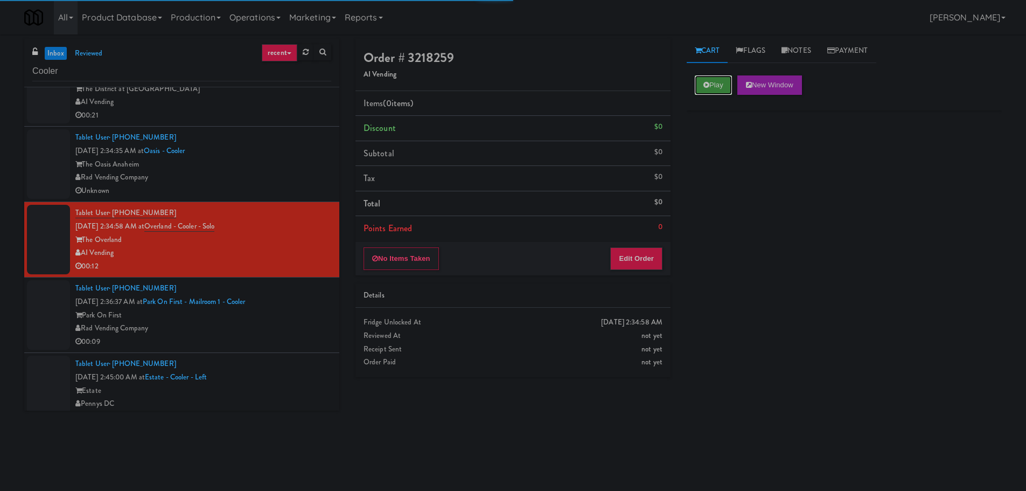
click at [696, 82] on button "Play" at bounding box center [713, 84] width 37 height 19
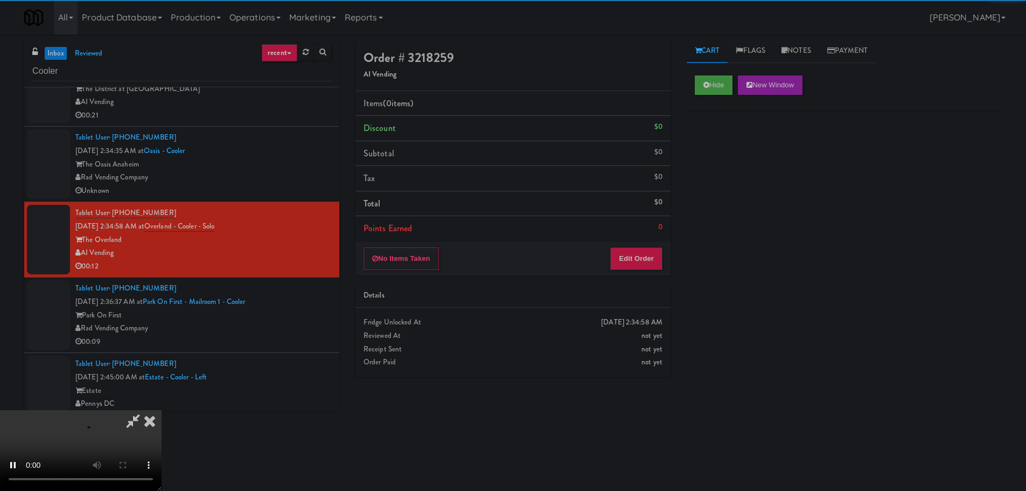
click at [638, 229] on li "Points Earned 0" at bounding box center [512, 228] width 315 height 25
click at [637, 239] on li "Points Earned 0" at bounding box center [512, 228] width 315 height 25
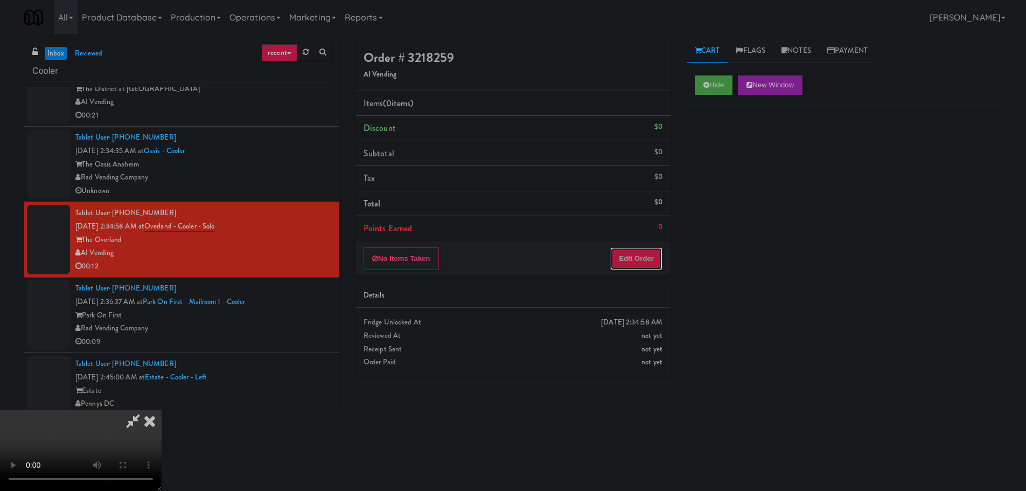
click at [637, 250] on button "Edit Order" at bounding box center [636, 258] width 52 height 23
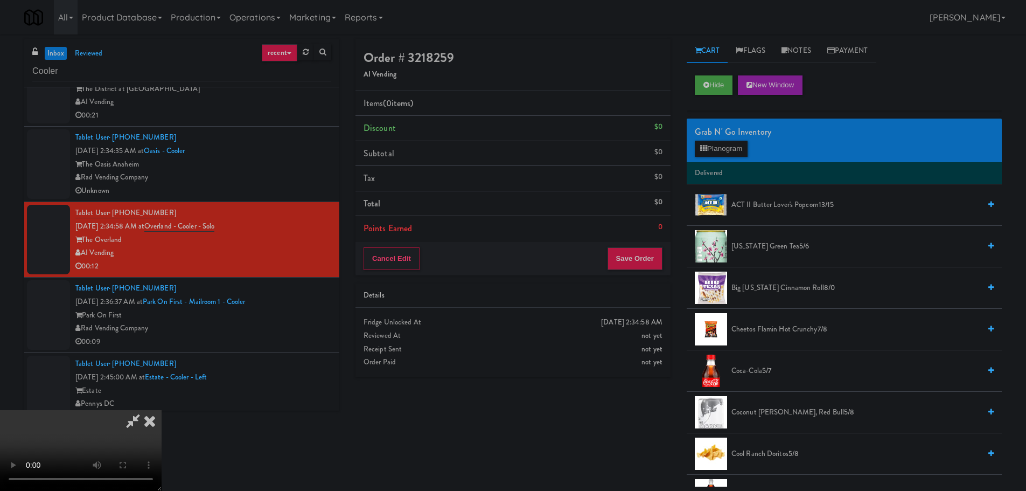
drag, startPoint x: 418, startPoint y: 261, endPoint x: 432, endPoint y: 263, distance: 14.1
click at [162, 410] on video at bounding box center [81, 450] width 162 height 81
click at [717, 146] on button "Planogram" at bounding box center [721, 149] width 53 height 16
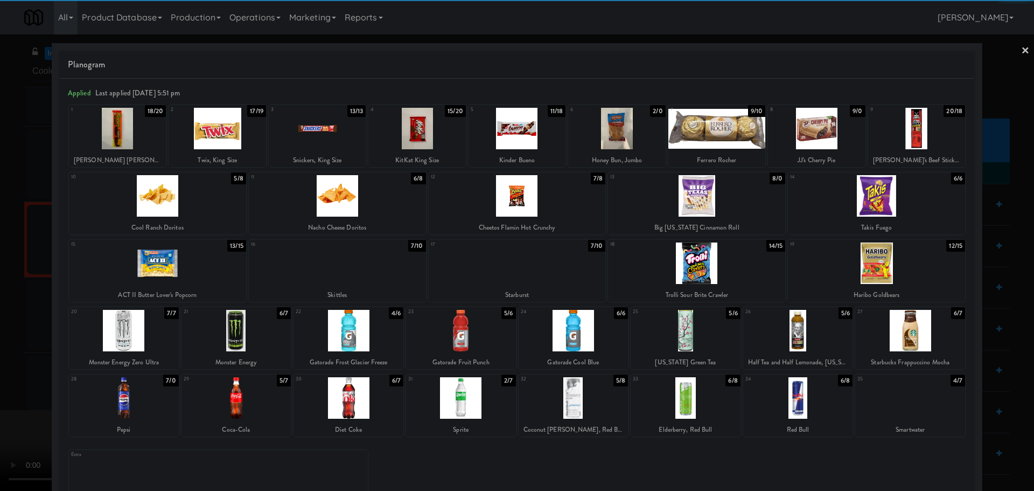
click at [794, 337] on div at bounding box center [798, 330] width 110 height 41
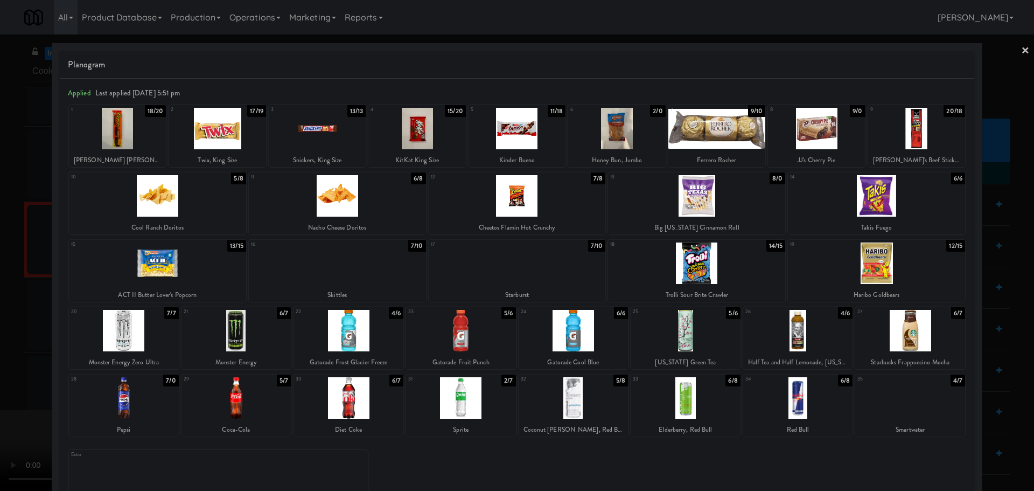
drag, startPoint x: 0, startPoint y: 335, endPoint x: 8, endPoint y: 334, distance: 7.6
click at [3, 334] on div at bounding box center [517, 245] width 1034 height 491
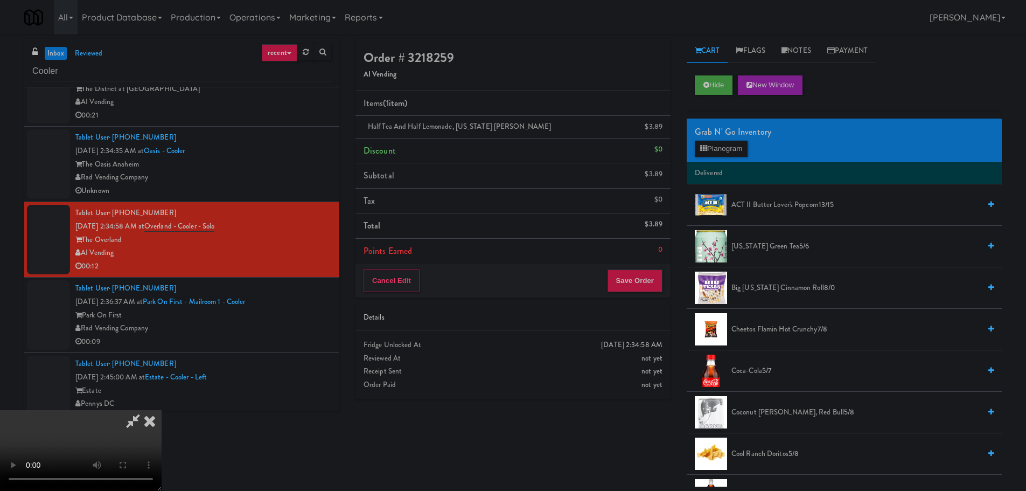
drag, startPoint x: 382, startPoint y: 253, endPoint x: 391, endPoint y: 251, distance: 9.8
click at [162, 410] on video at bounding box center [81, 450] width 162 height 81
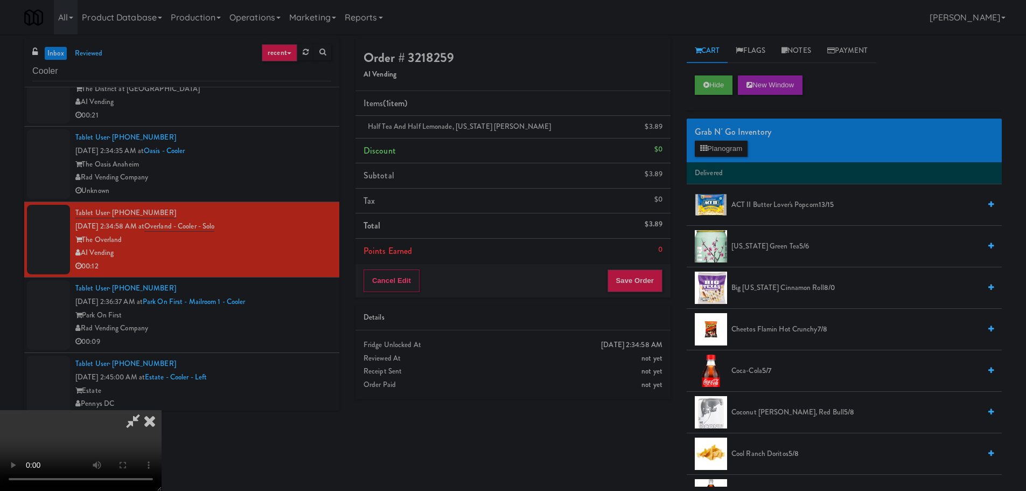
click at [162, 410] on video at bounding box center [81, 450] width 162 height 81
click at [743, 145] on button "Planogram" at bounding box center [721, 149] width 53 height 16
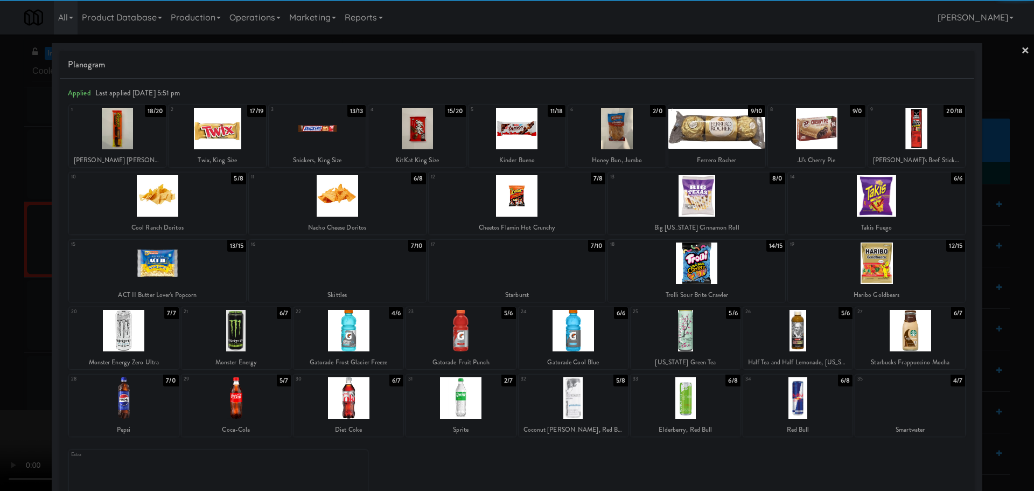
click at [352, 330] on div at bounding box center [348, 330] width 110 height 41
drag, startPoint x: 0, startPoint y: 371, endPoint x: 25, endPoint y: 366, distance: 25.2
click at [8, 370] on div at bounding box center [517, 245] width 1034 height 491
click at [162, 410] on video at bounding box center [81, 450] width 162 height 81
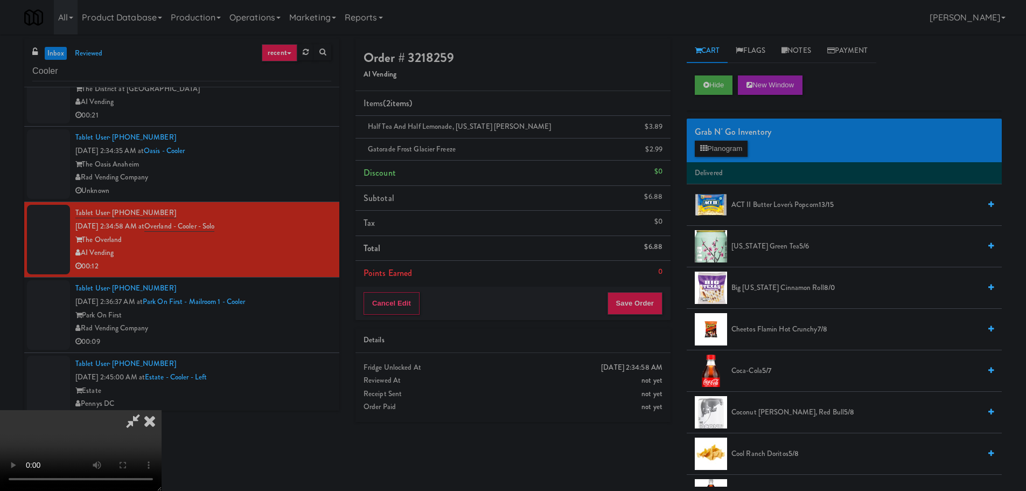
scroll to position [185, 0]
drag, startPoint x: 617, startPoint y: 289, endPoint x: 620, endPoint y: 298, distance: 9.2
click at [618, 292] on div "Cancel Edit Save Order" at bounding box center [512, 302] width 315 height 33
click at [621, 298] on button "Save Order" at bounding box center [634, 303] width 55 height 23
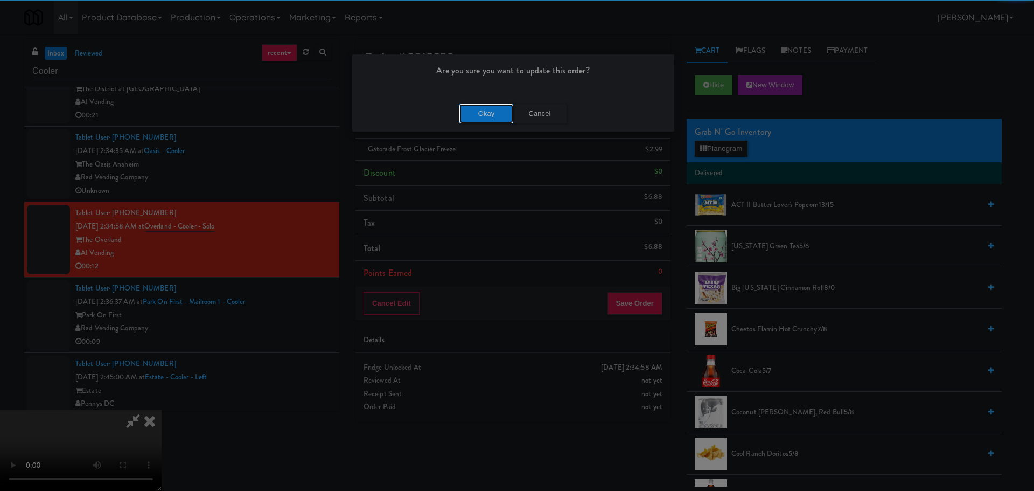
click at [480, 118] on button "Okay" at bounding box center [486, 113] width 54 height 19
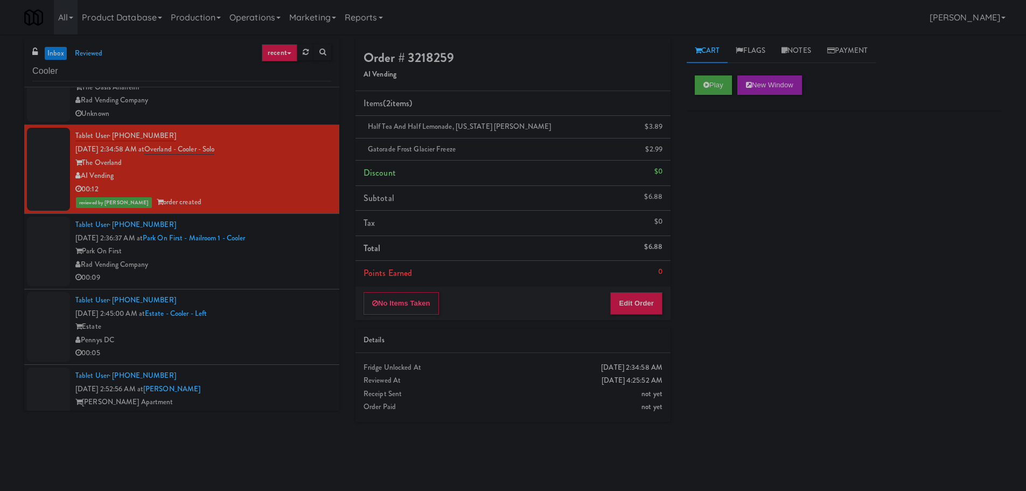
scroll to position [862, 0]
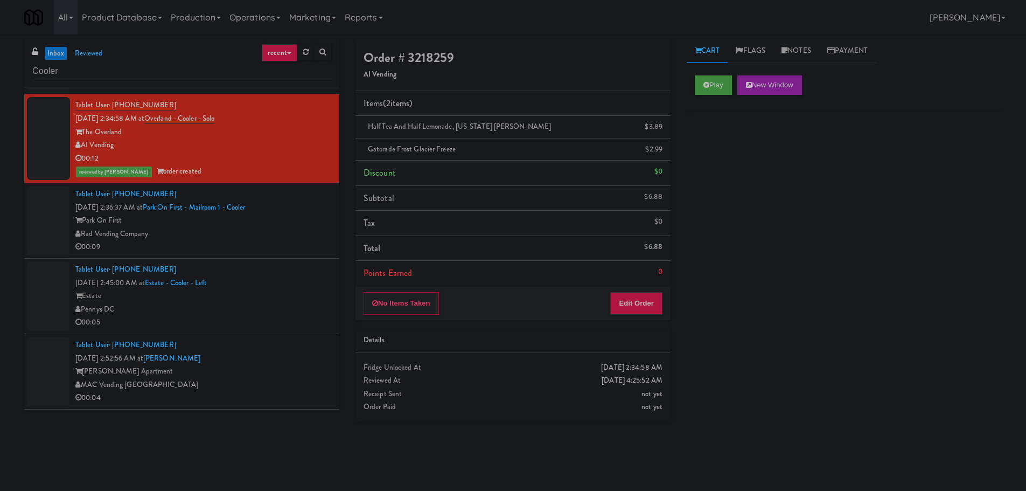
click at [294, 223] on div "Park On First" at bounding box center [203, 220] width 256 height 13
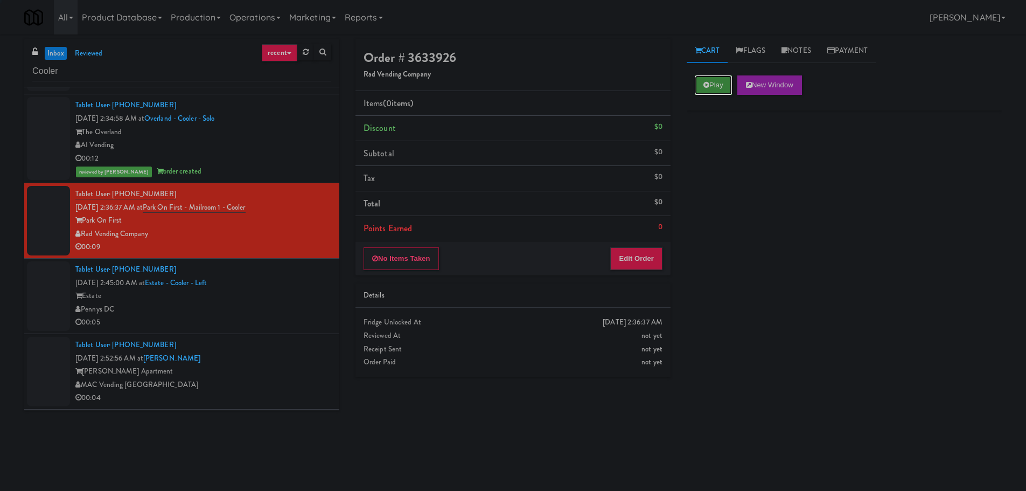
click at [707, 88] on button "Play" at bounding box center [713, 84] width 37 height 19
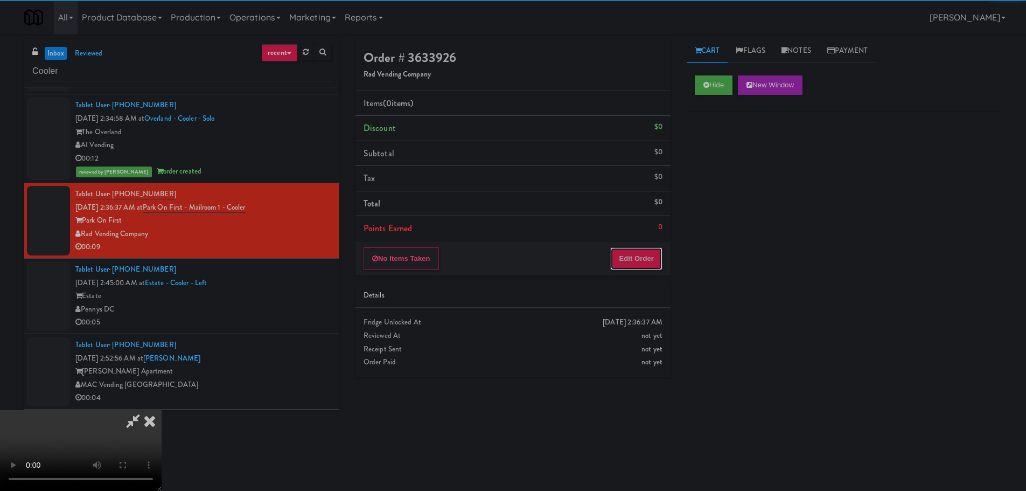
click at [628, 264] on button "Edit Order" at bounding box center [636, 258] width 52 height 23
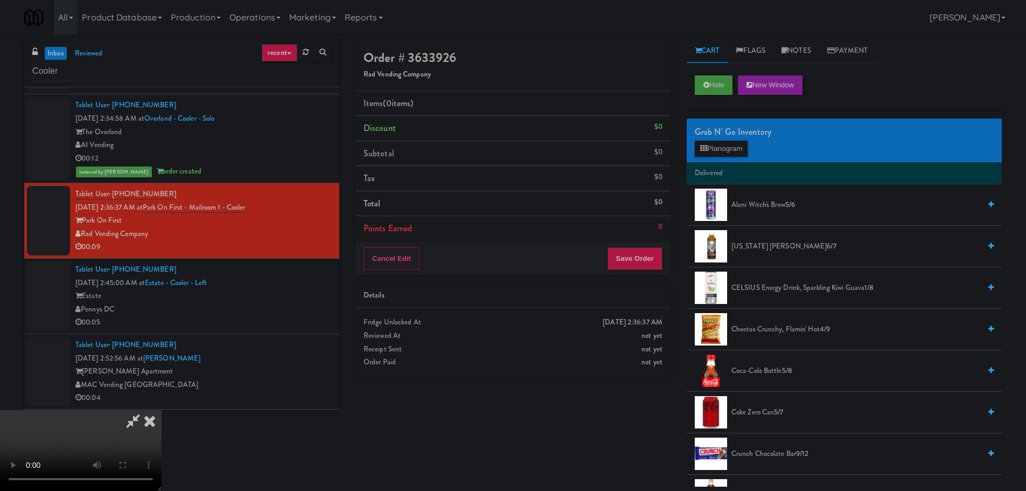
click at [162, 410] on video at bounding box center [81, 450] width 162 height 81
click at [719, 161] on div "Grab N' Go Inventory Planogram" at bounding box center [844, 140] width 315 height 44
click at [721, 154] on button "Planogram" at bounding box center [721, 149] width 53 height 16
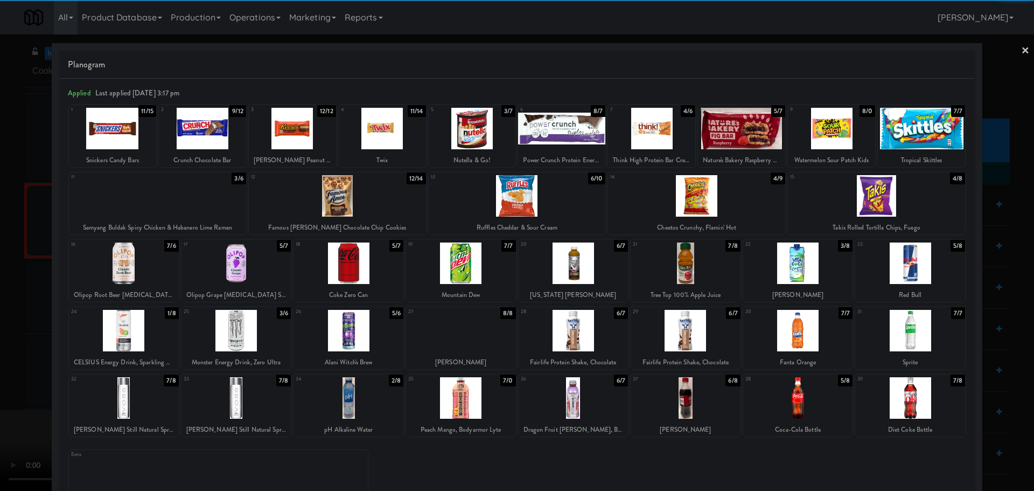
click at [235, 405] on div at bounding box center [236, 397] width 110 height 41
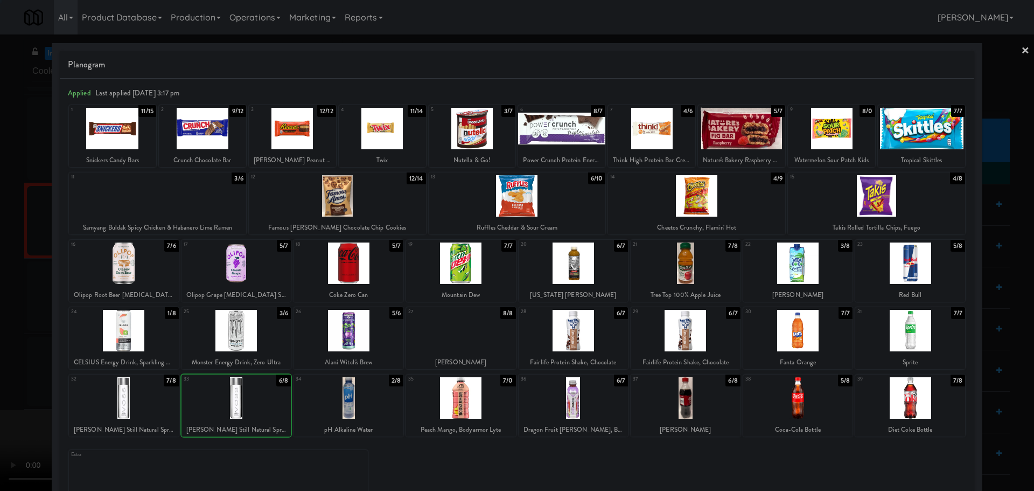
click at [17, 428] on div at bounding box center [517, 245] width 1034 height 491
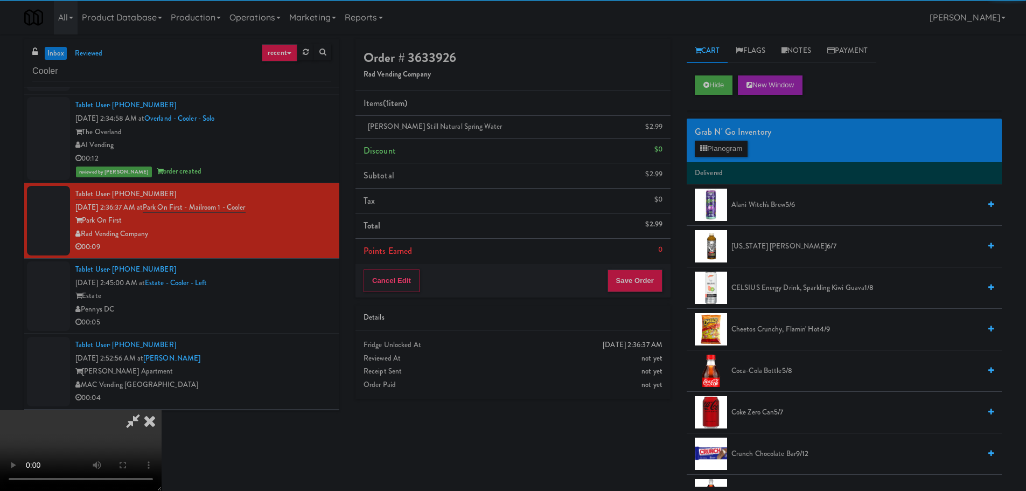
drag, startPoint x: 230, startPoint y: 323, endPoint x: 322, endPoint y: 307, distance: 93.4
click at [162, 410] on video at bounding box center [81, 450] width 162 height 81
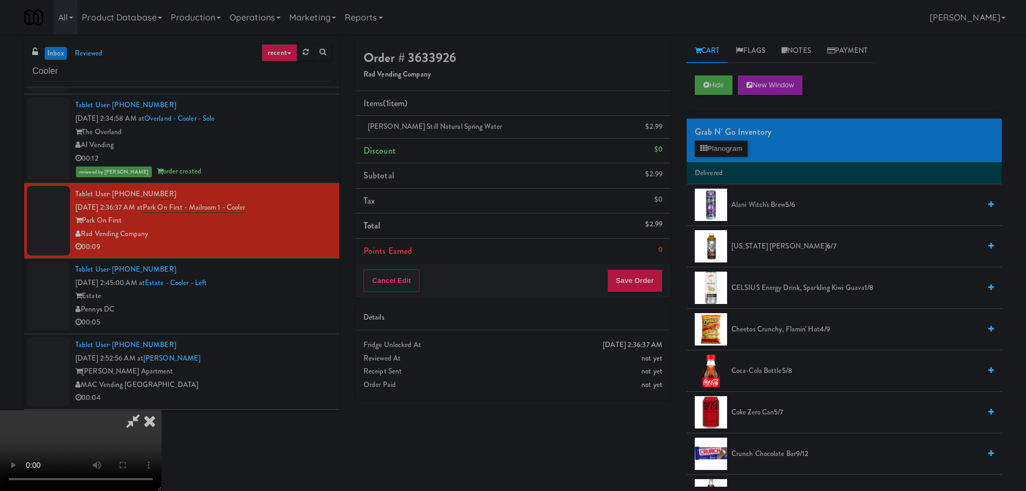
click at [162, 410] on video at bounding box center [81, 450] width 162 height 81
click at [723, 151] on button "Planogram" at bounding box center [721, 149] width 53 height 16
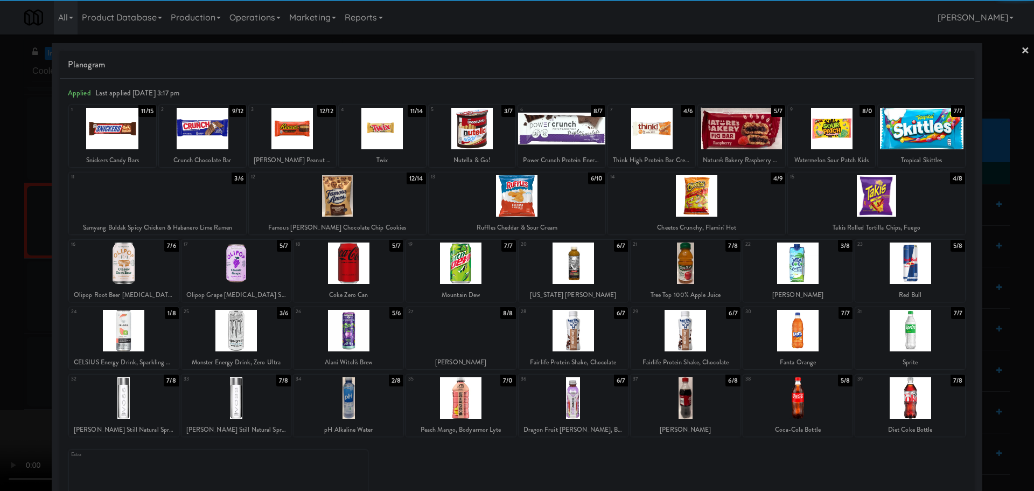
click at [240, 407] on div at bounding box center [236, 397] width 110 height 41
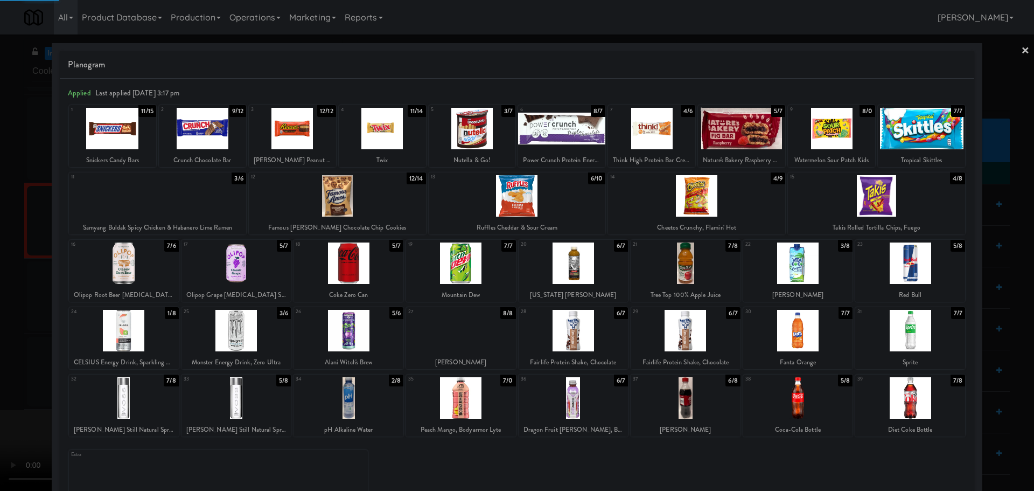
drag, startPoint x: 0, startPoint y: 412, endPoint x: 339, endPoint y: 302, distance: 356.3
click at [26, 408] on div at bounding box center [517, 245] width 1034 height 491
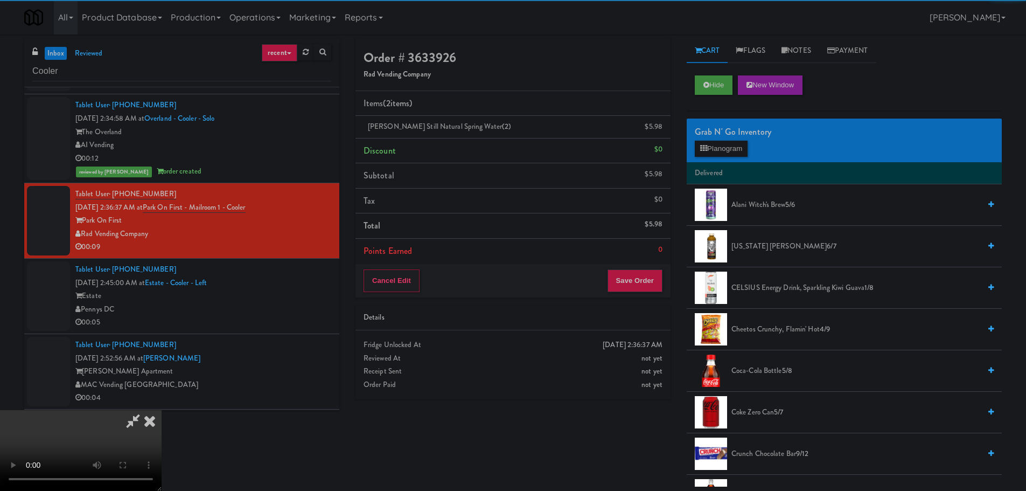
click at [162, 410] on video at bounding box center [81, 450] width 162 height 81
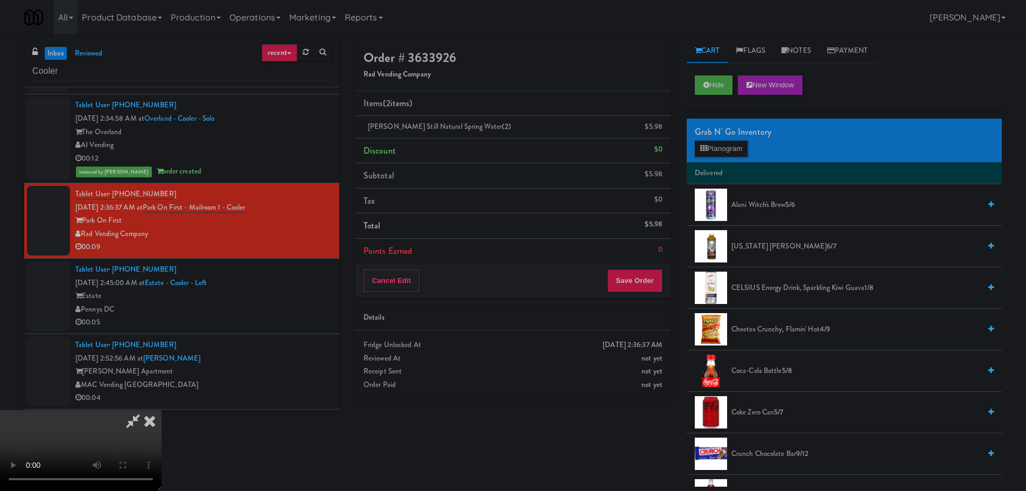
drag, startPoint x: 440, startPoint y: 284, endPoint x: 542, endPoint y: 266, distance: 103.4
click at [162, 410] on video at bounding box center [81, 450] width 162 height 81
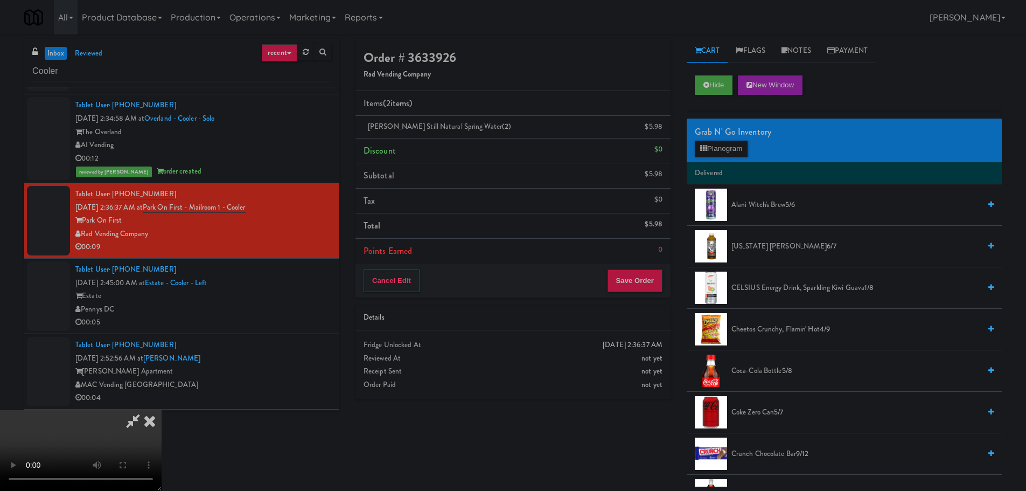
click at [162, 410] on video at bounding box center [81, 450] width 162 height 81
click at [716, 146] on button "Planogram" at bounding box center [721, 149] width 53 height 16
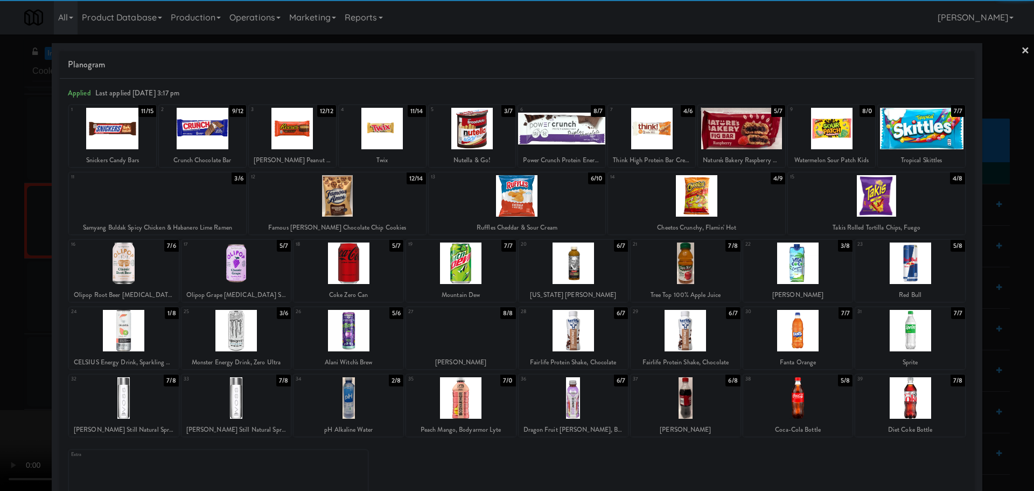
click at [245, 398] on div at bounding box center [236, 397] width 110 height 41
click at [249, 397] on div at bounding box center [236, 397] width 110 height 41
drag, startPoint x: 0, startPoint y: 389, endPoint x: 22, endPoint y: 386, distance: 22.3
click at [10, 389] on div at bounding box center [517, 245] width 1034 height 491
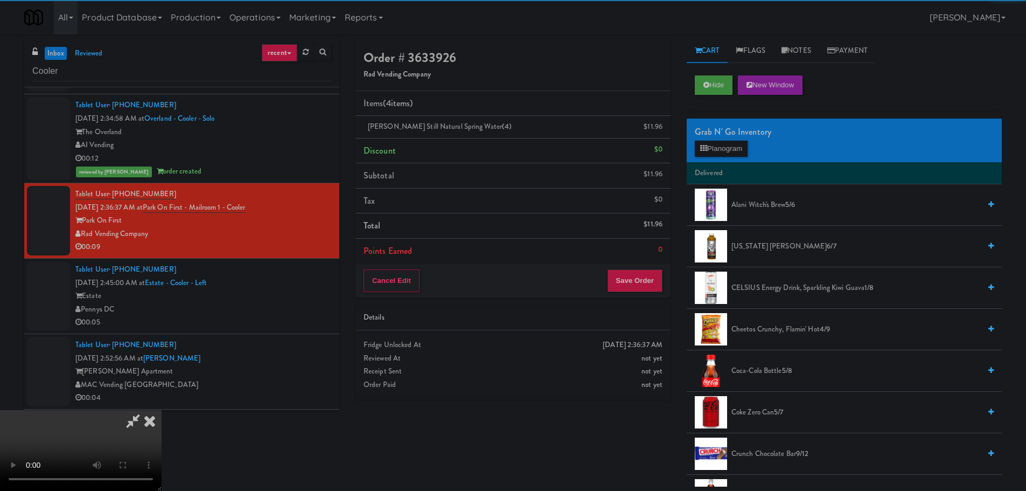
click at [162, 410] on video at bounding box center [81, 450] width 162 height 81
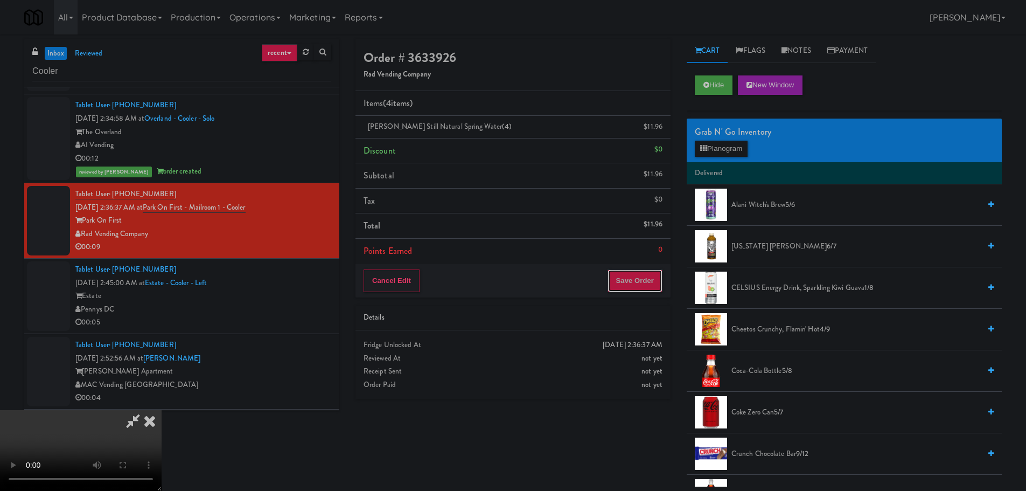
click at [628, 280] on button "Save Order" at bounding box center [634, 280] width 55 height 23
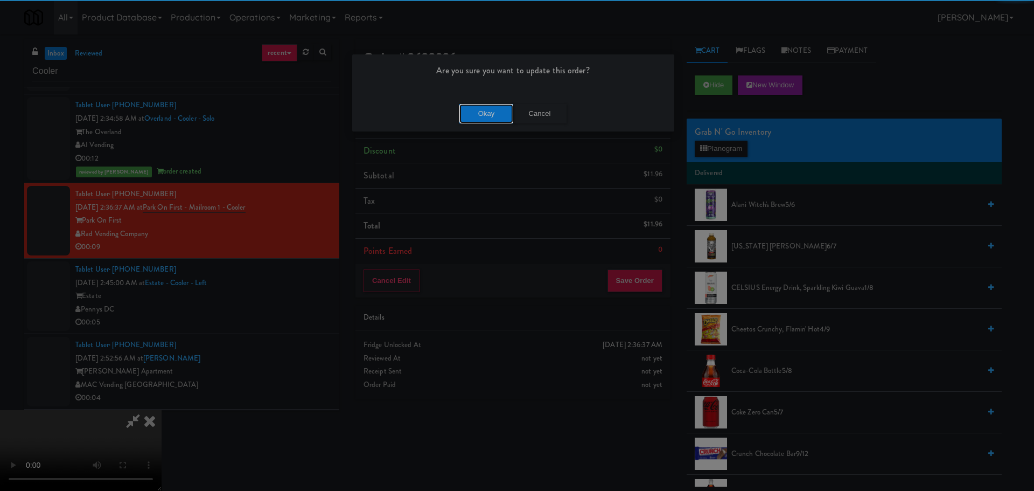
click at [482, 109] on button "Okay" at bounding box center [486, 113] width 54 height 19
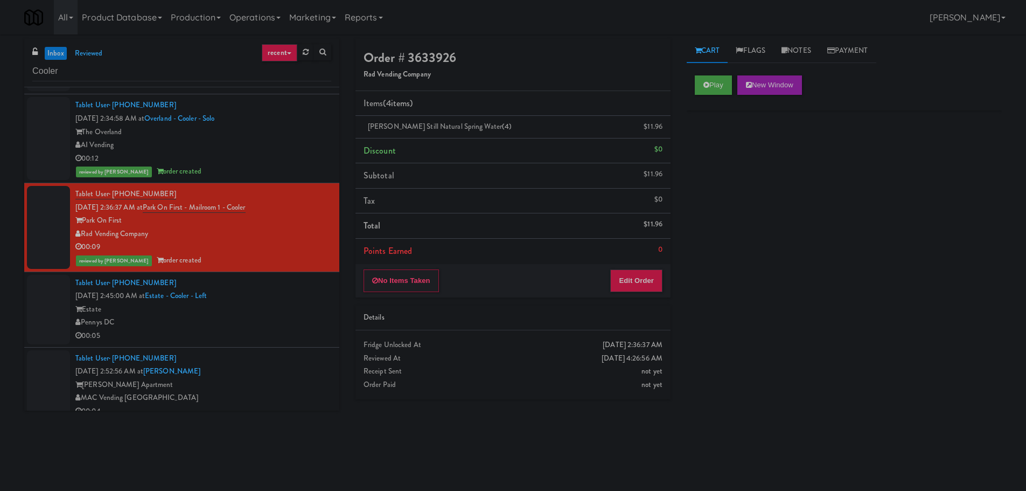
click at [278, 330] on div "00:05" at bounding box center [203, 335] width 256 height 13
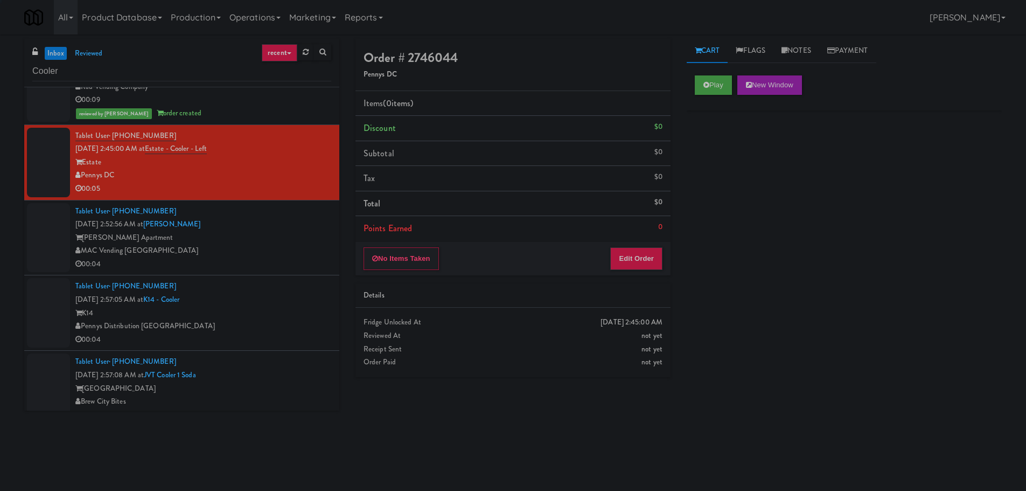
scroll to position [1023, 0]
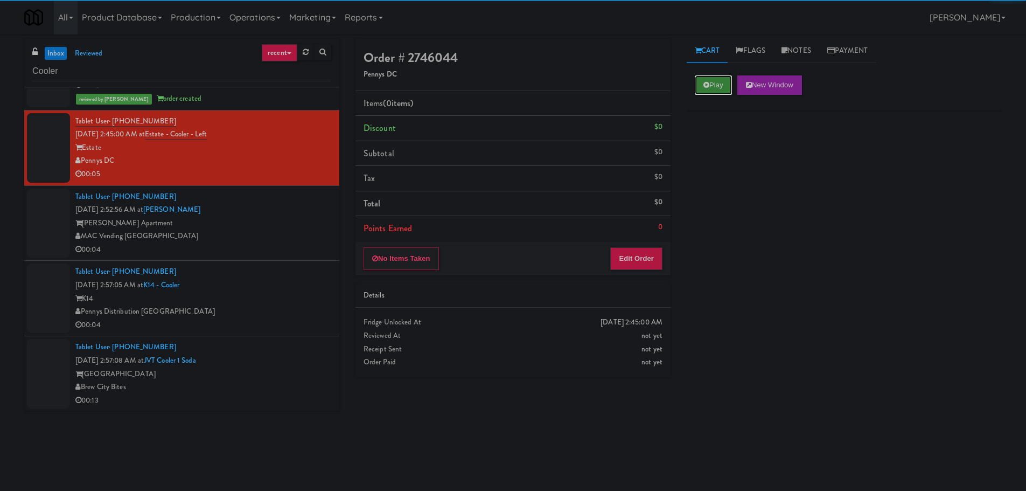
click at [699, 76] on button "Play" at bounding box center [713, 84] width 37 height 19
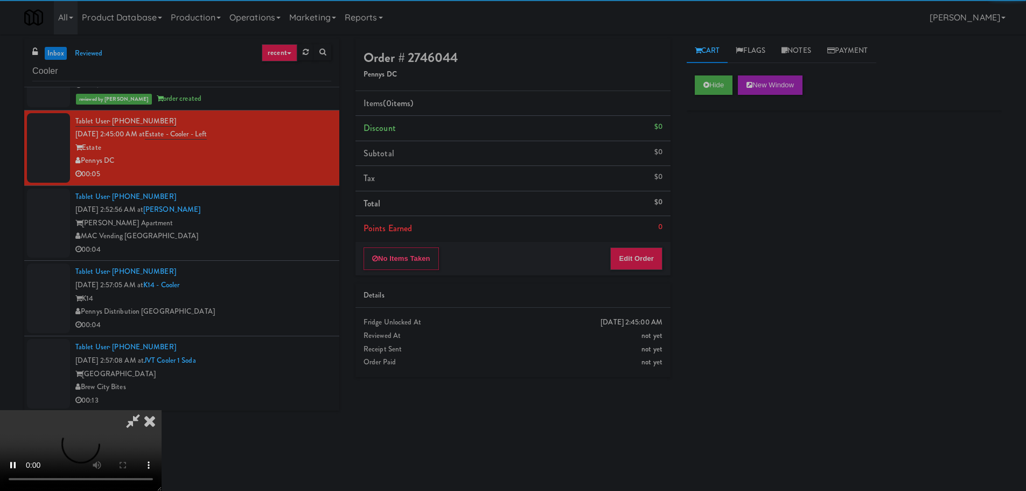
drag, startPoint x: 650, startPoint y: 231, endPoint x: 649, endPoint y: 244, distance: 13.5
click at [650, 232] on li "Points Earned 0" at bounding box center [512, 228] width 315 height 25
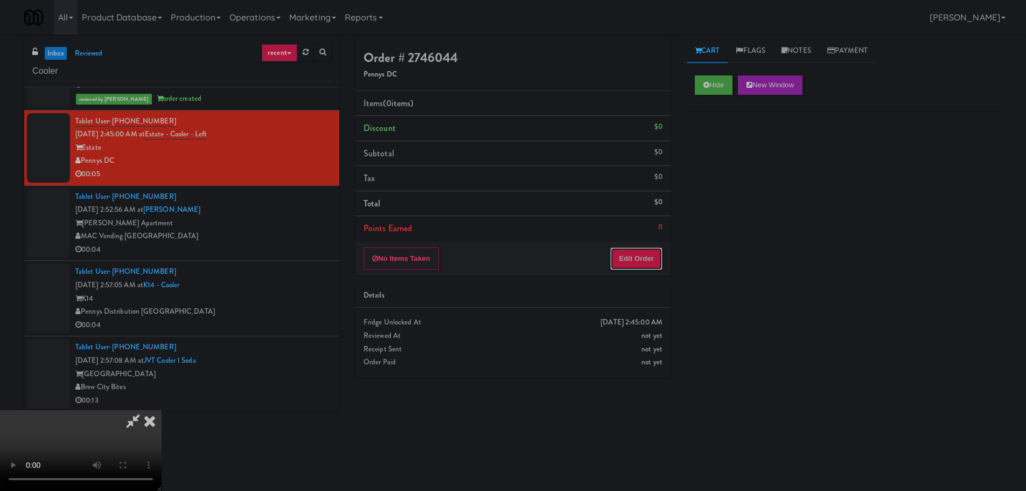
click at [649, 256] on button "Edit Order" at bounding box center [636, 258] width 52 height 23
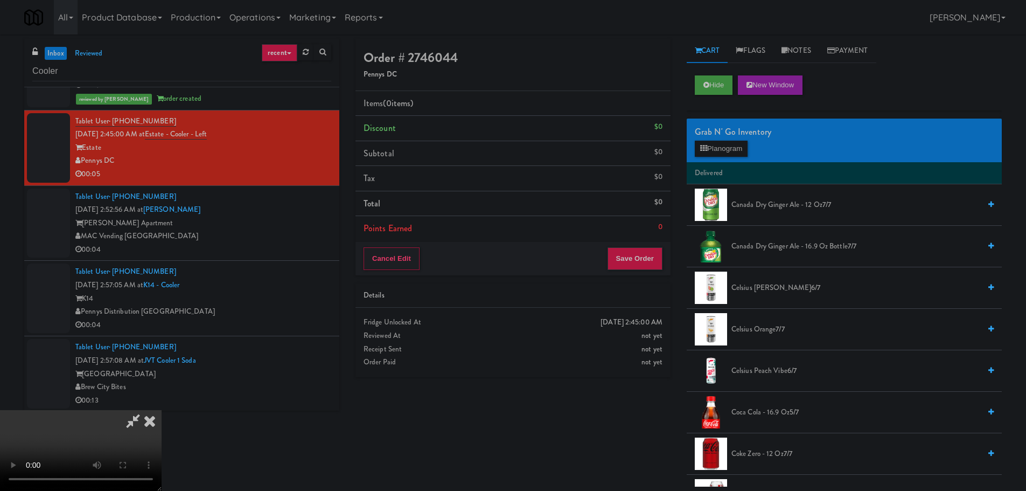
scroll to position [0, 0]
click at [162, 410] on video at bounding box center [81, 450] width 162 height 81
click at [722, 160] on div "Grab N' Go Inventory Planogram" at bounding box center [844, 140] width 315 height 44
click at [723, 147] on button "Planogram" at bounding box center [721, 149] width 53 height 16
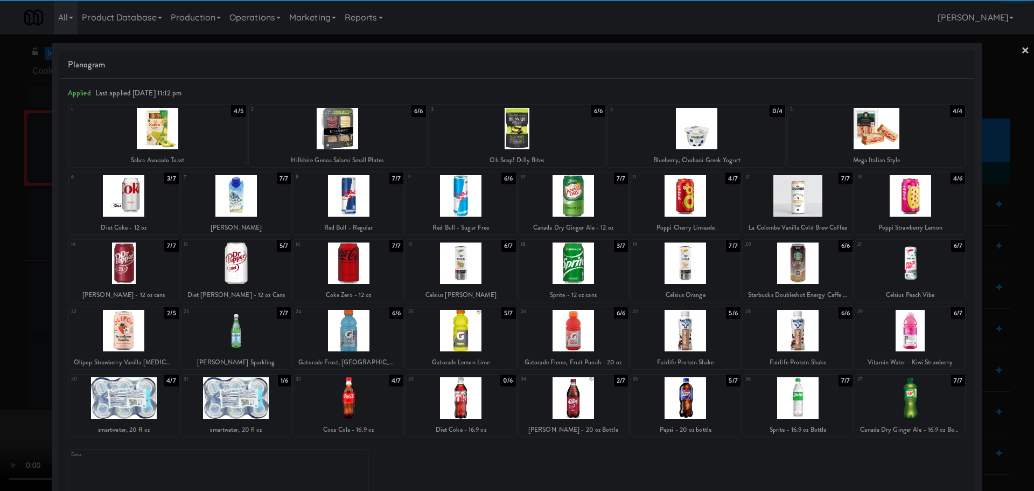
click at [376, 400] on div at bounding box center [348, 397] width 110 height 41
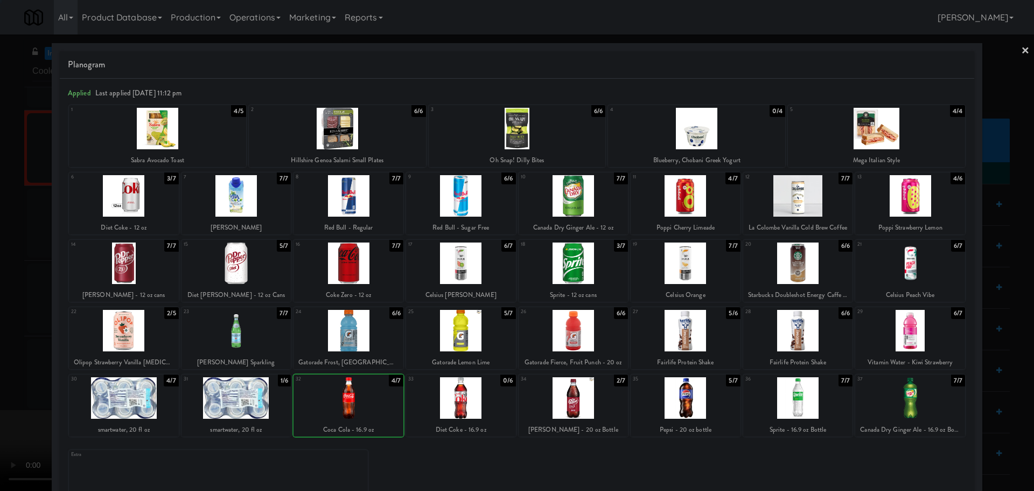
click at [0, 398] on div at bounding box center [517, 245] width 1034 height 491
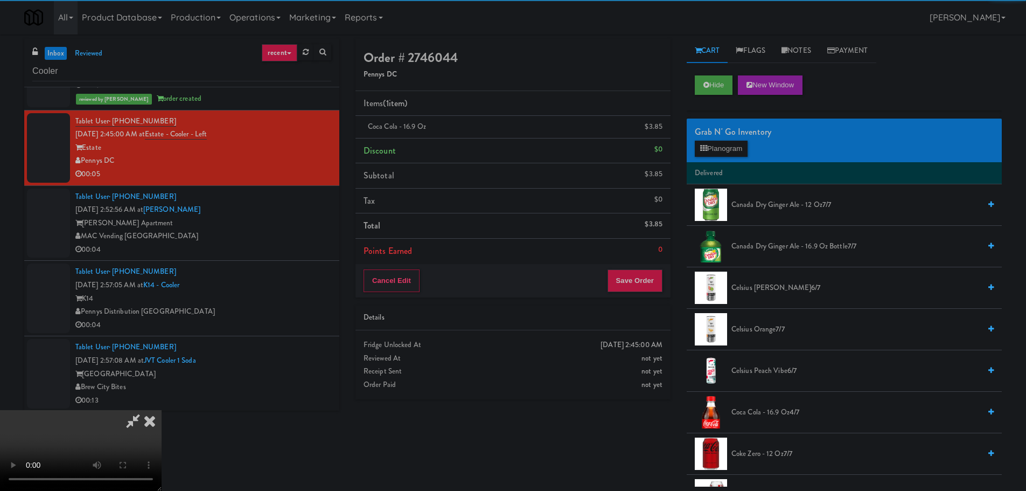
click at [162, 410] on video at bounding box center [81, 450] width 162 height 81
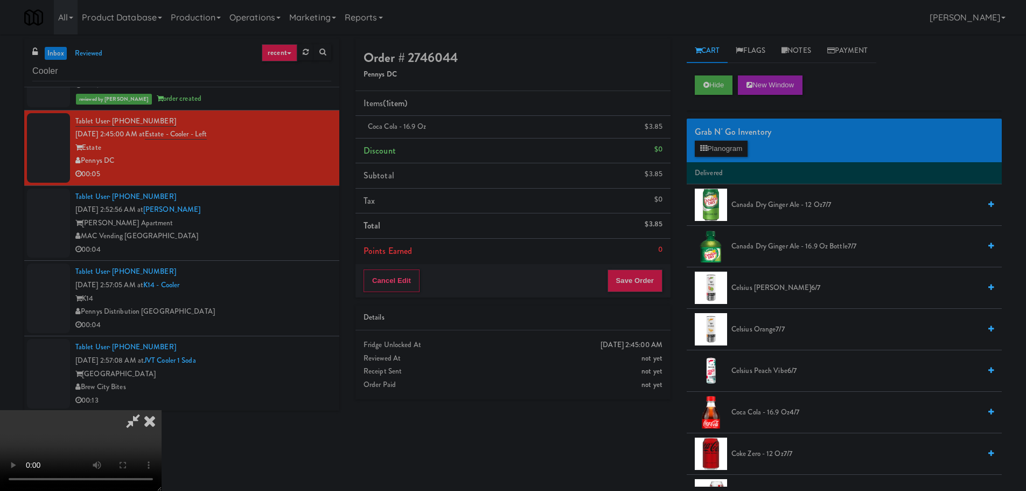
drag, startPoint x: 395, startPoint y: 278, endPoint x: 289, endPoint y: 435, distance: 189.7
click at [162, 410] on video at bounding box center [81, 450] width 162 height 81
click at [645, 288] on button "Save Order" at bounding box center [634, 280] width 55 height 23
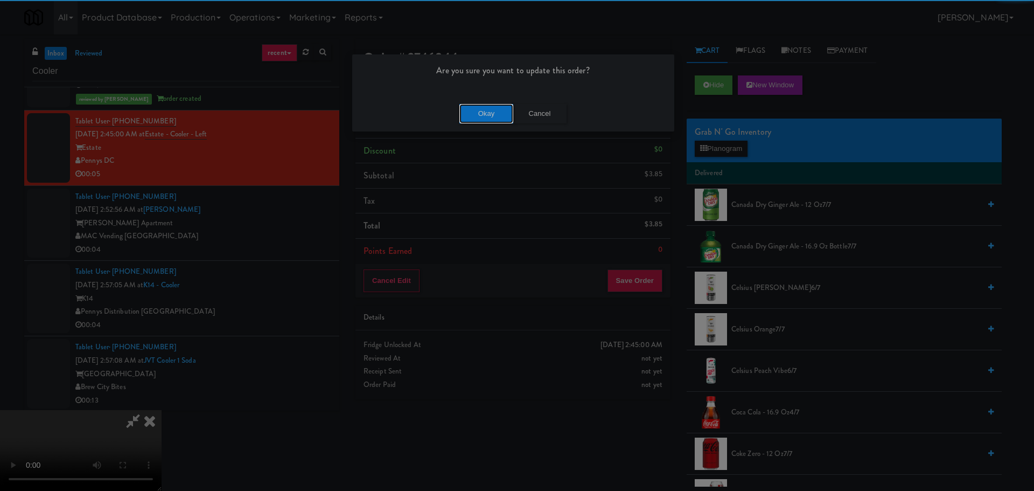
click at [476, 109] on button "Okay" at bounding box center [486, 113] width 54 height 19
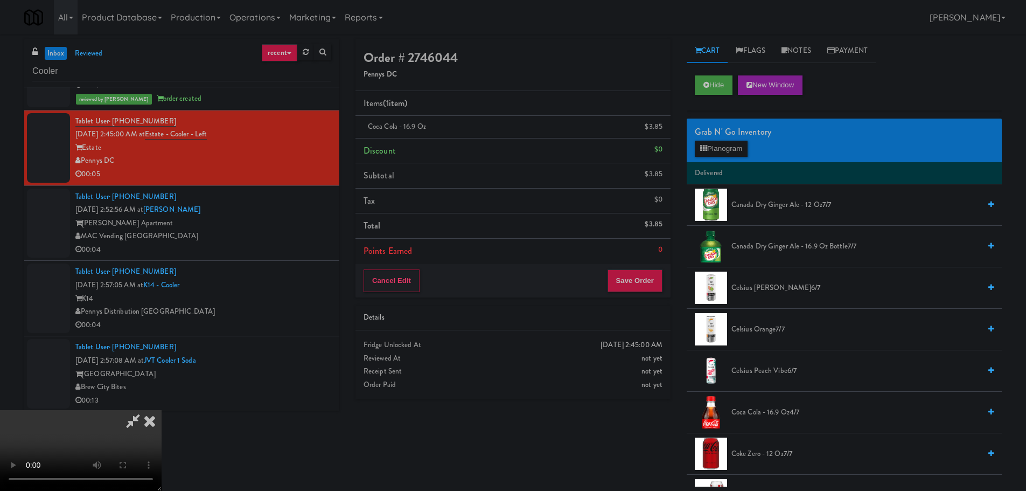
click at [162, 410] on icon at bounding box center [150, 421] width 24 height 22
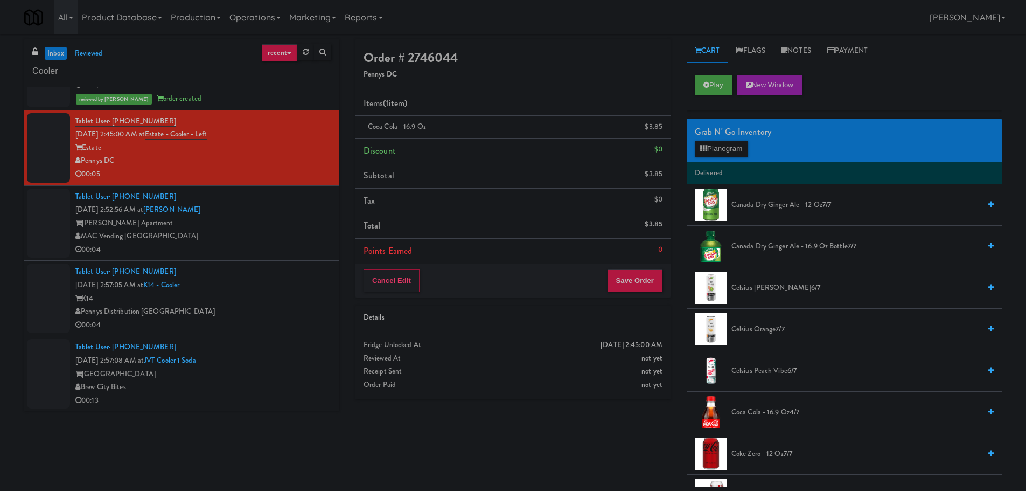
click at [295, 237] on div "MAC Vending [GEOGRAPHIC_DATA]" at bounding box center [203, 235] width 256 height 13
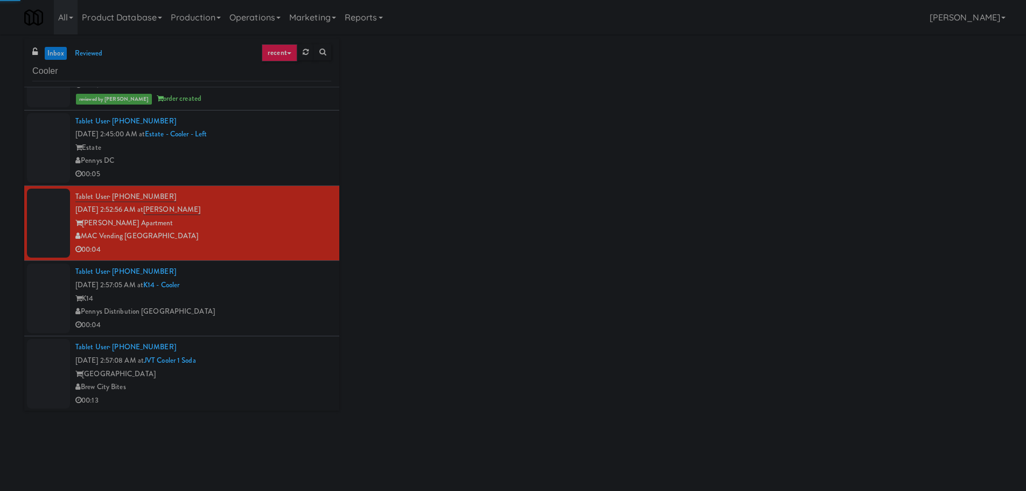
click at [291, 155] on div "Pennys DC" at bounding box center [203, 160] width 256 height 13
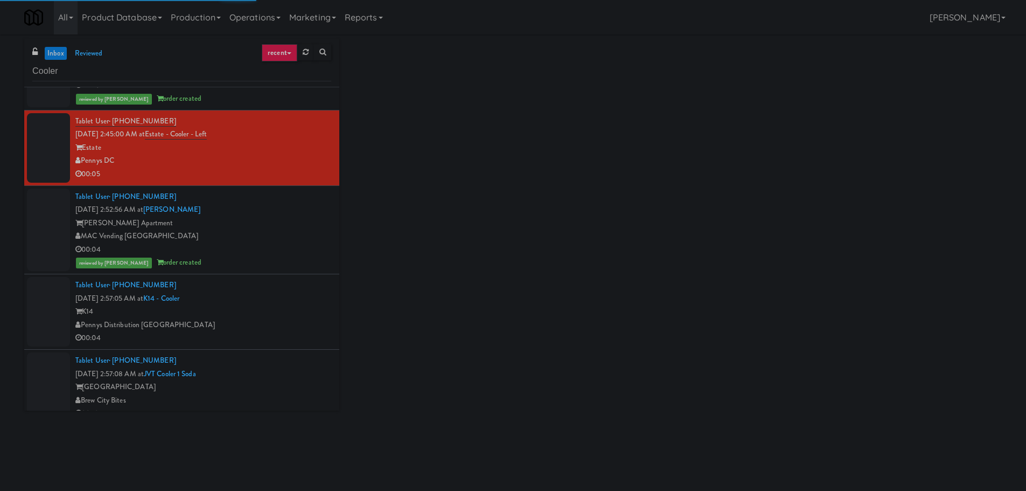
click at [303, 228] on div "Tablet User · (628) 224-1816 [DATE] 2:52:56 AM at [PERSON_NAME] [PERSON_NAME] A…" at bounding box center [203, 230] width 256 height 80
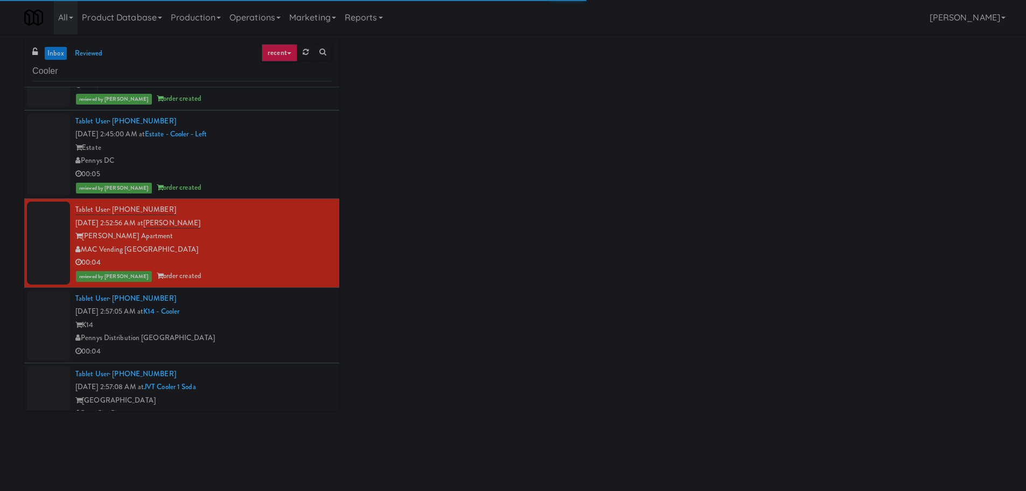
click at [284, 331] on div "Pennys Distribution [GEOGRAPHIC_DATA]" at bounding box center [203, 337] width 256 height 13
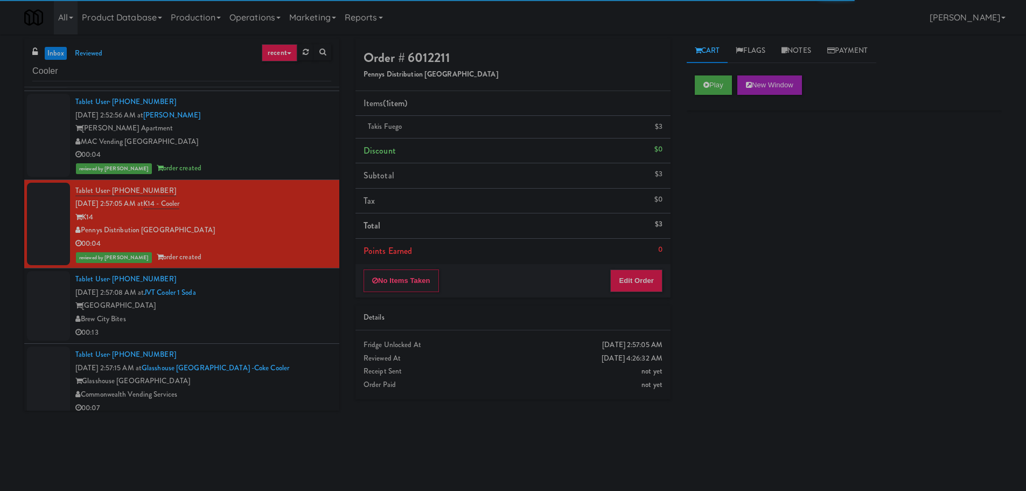
click at [291, 309] on div "[GEOGRAPHIC_DATA]" at bounding box center [203, 305] width 256 height 13
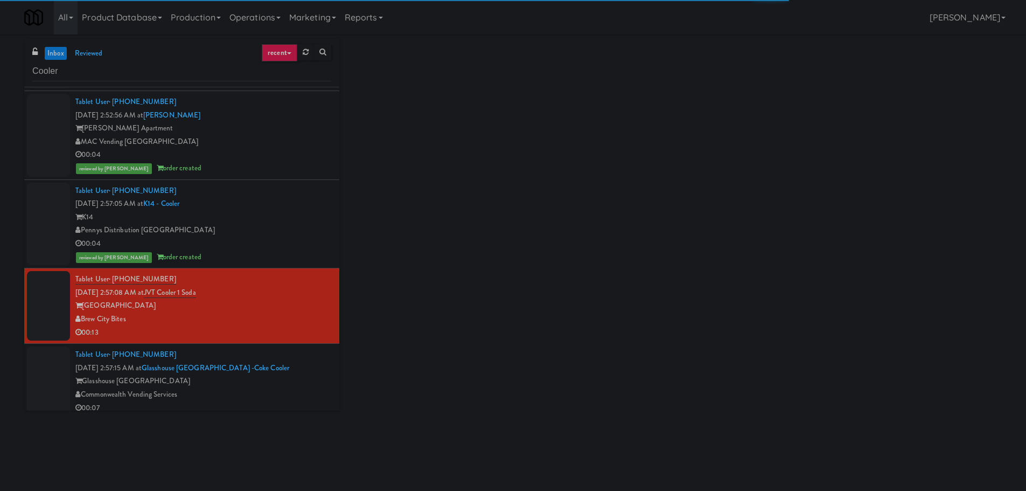
click at [295, 352] on div "Tablet User · (803) 767-8065 [DATE] 2:57:15 AM at [GEOGRAPHIC_DATA] -Coke Coole…" at bounding box center [203, 381] width 256 height 66
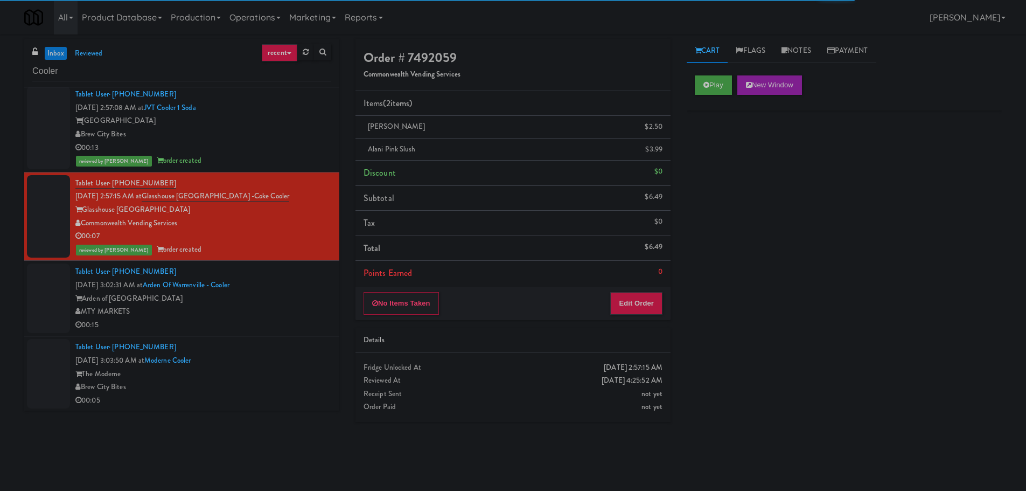
scroll to position [1346, 0]
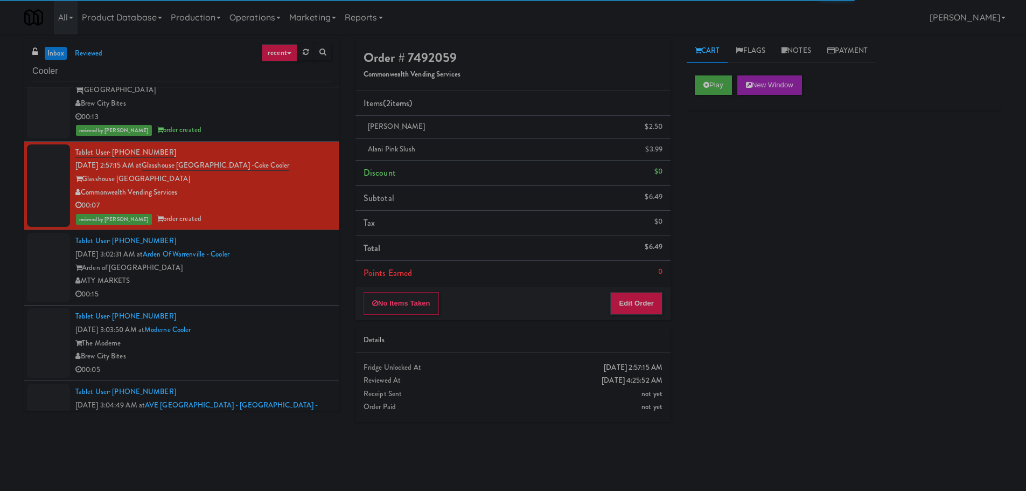
click at [321, 250] on div "Tablet User · (815) 557-7813 [DATE] 3:02:31 AM at Arden of [GEOGRAPHIC_DATA] - …" at bounding box center [203, 267] width 256 height 66
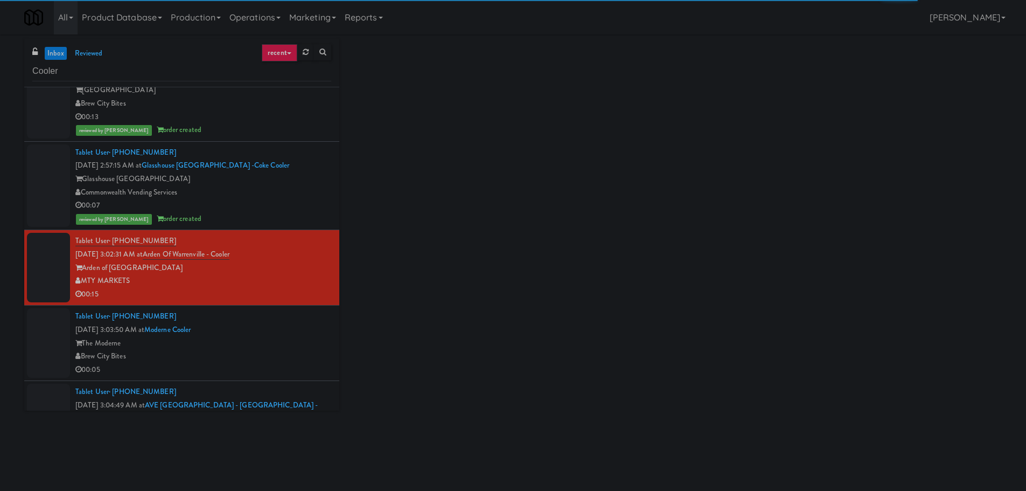
drag, startPoint x: 298, startPoint y: 336, endPoint x: 291, endPoint y: 388, distance: 52.8
click at [299, 338] on div "Tablet User · (312) 520-0364 [DATE] 3:03:50 AM at [GEOGRAPHIC_DATA] Bites 00:05" at bounding box center [203, 343] width 256 height 66
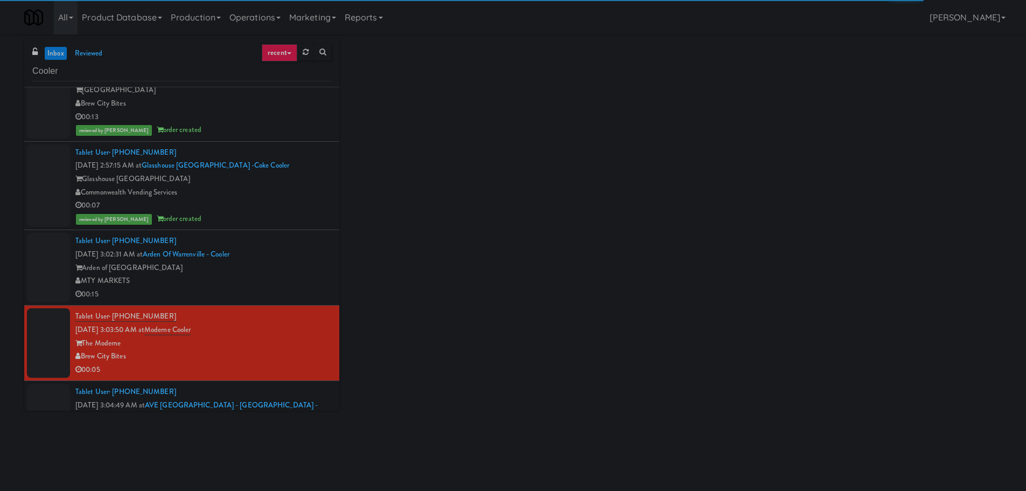
click at [292, 392] on ul "Tablet User · (248) 520-8347 [DATE] 6:58:27 PM at 234 Cooler 234 Market [US_STA…" at bounding box center [181, 170] width 315 height 2858
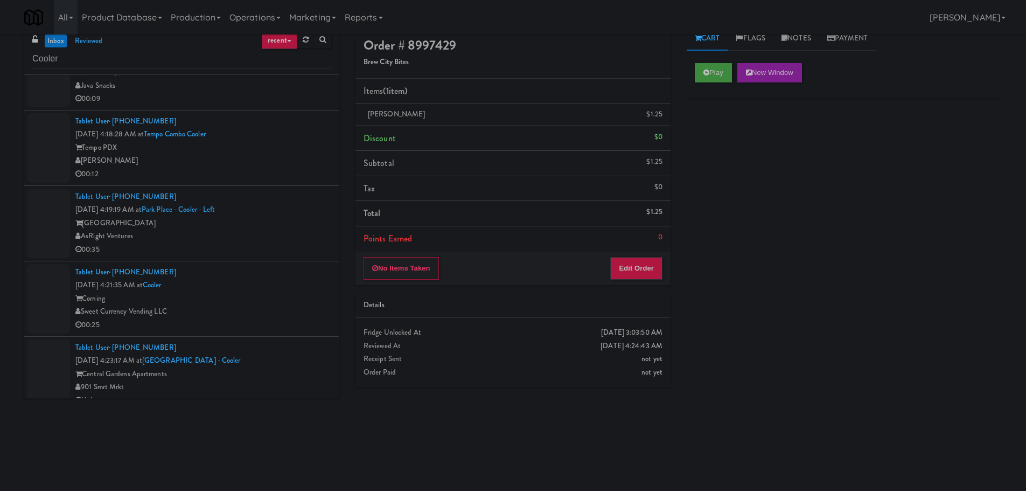
scroll to position [34, 0]
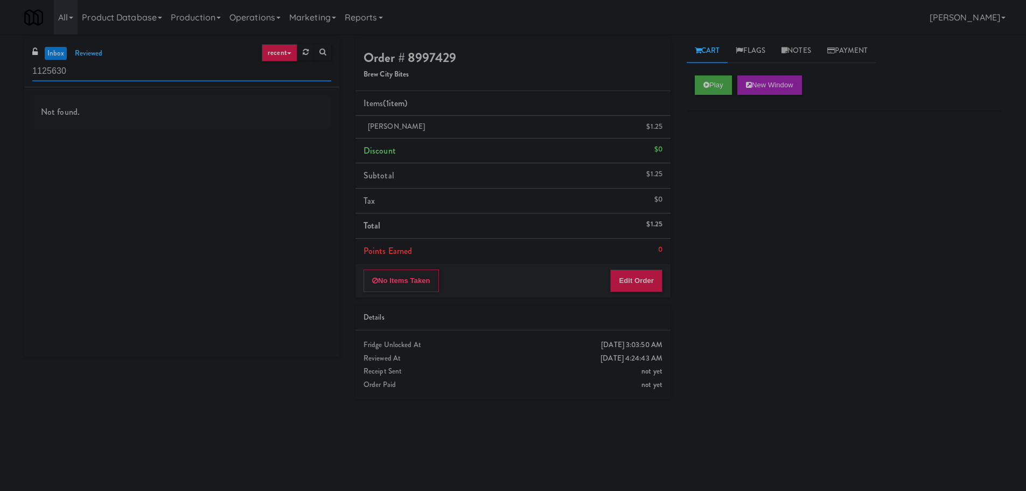
scroll to position [34, 0]
